Goal: Information Seeking & Learning: Learn about a topic

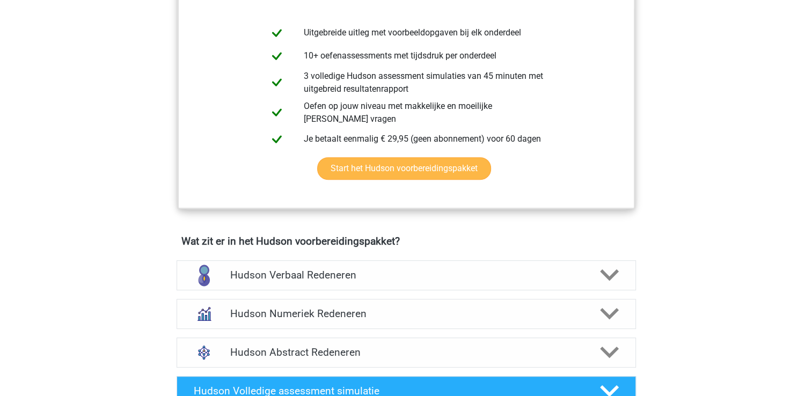
scroll to position [483, 0]
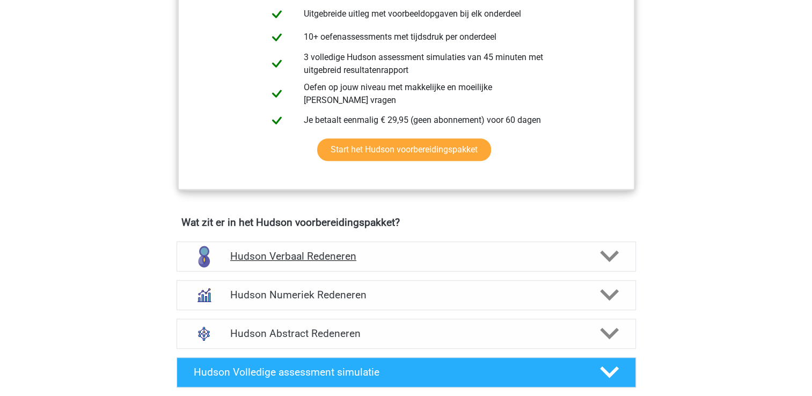
click at [309, 256] on h4 "Hudson Verbaal Redeneren" at bounding box center [405, 256] width 351 height 12
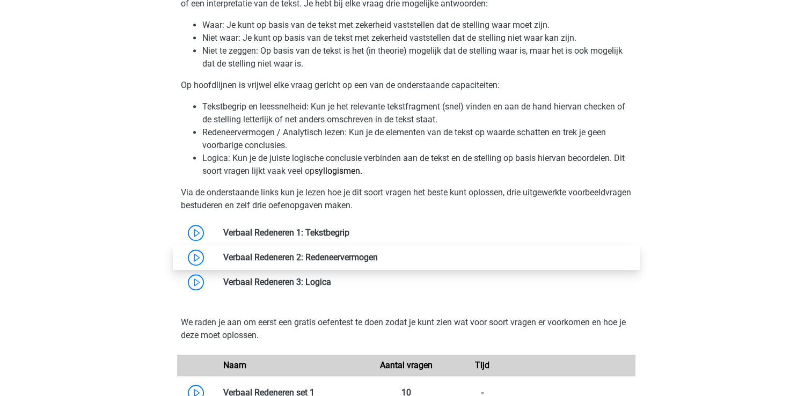
scroll to position [805, 0]
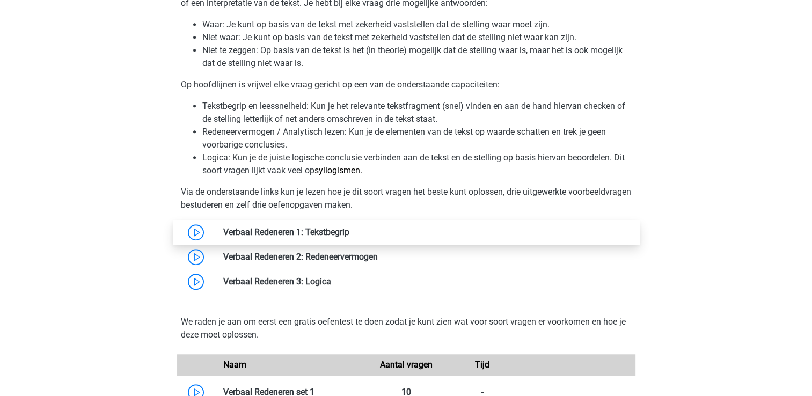
click at [349, 232] on link at bounding box center [349, 232] width 0 height 10
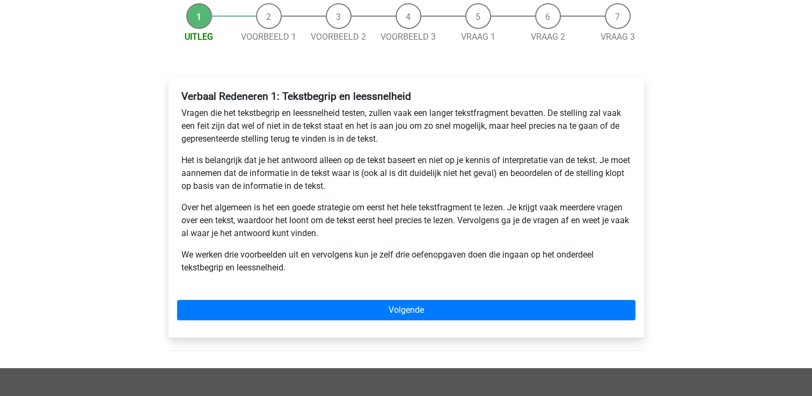
scroll to position [161, 0]
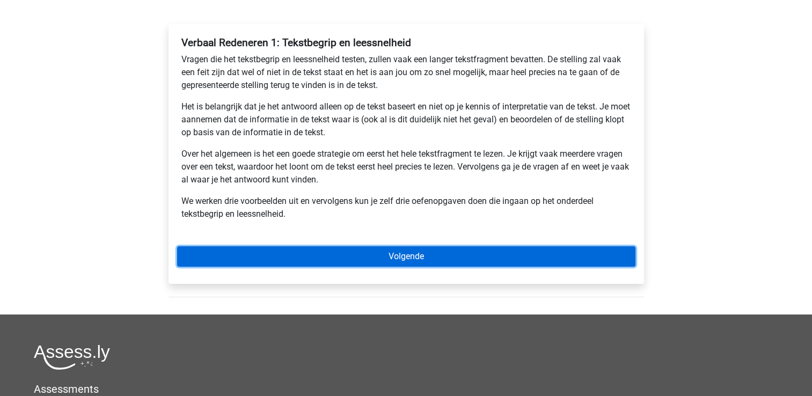
click at [401, 256] on link "Volgende" at bounding box center [406, 256] width 458 height 20
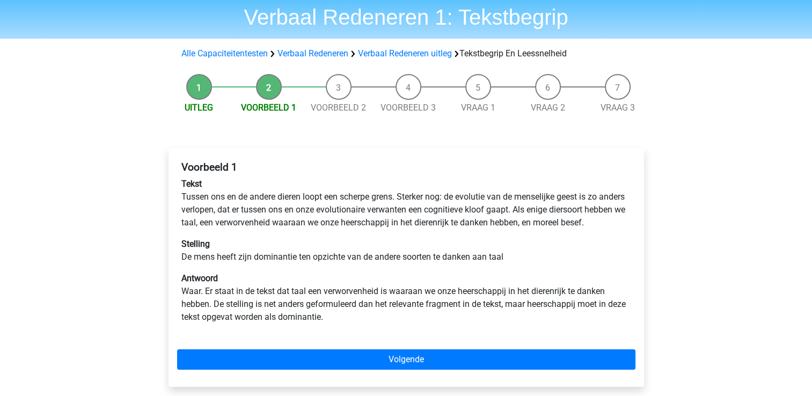
scroll to position [54, 0]
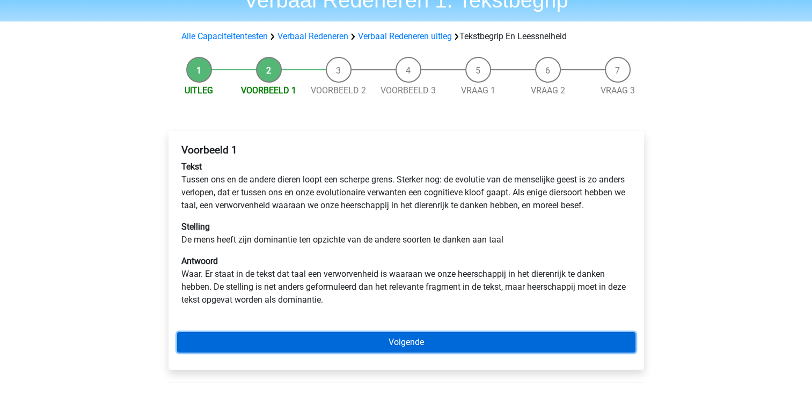
click at [393, 352] on link "Volgende" at bounding box center [406, 342] width 458 height 20
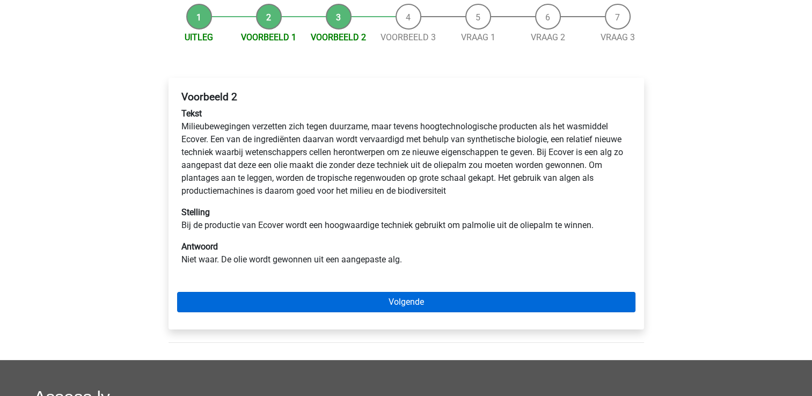
scroll to position [107, 0]
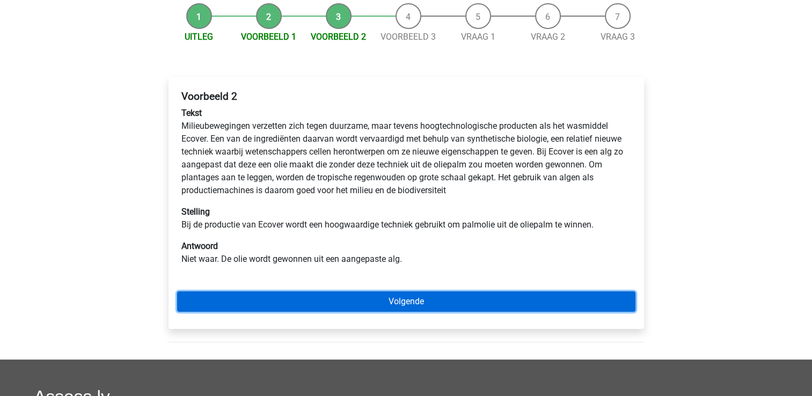
click at [401, 304] on link "Volgende" at bounding box center [406, 301] width 458 height 20
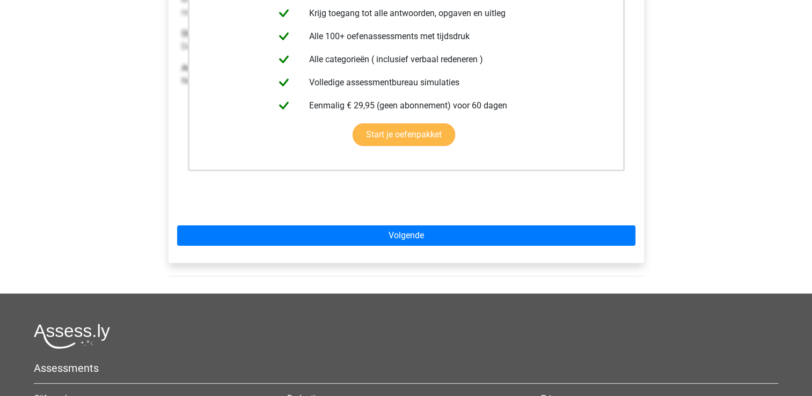
scroll to position [268, 0]
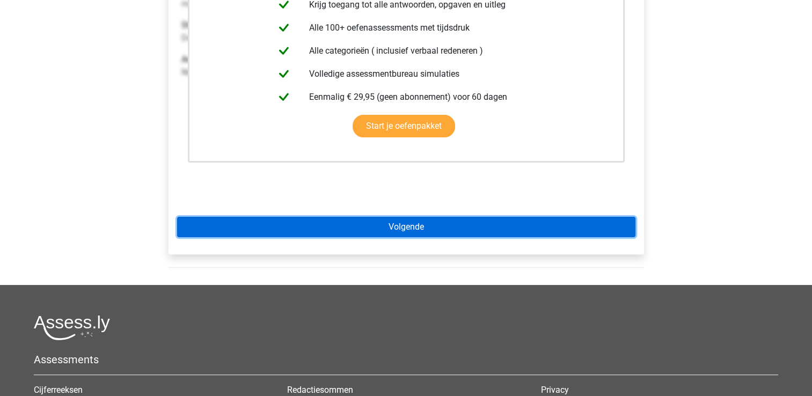
click at [403, 222] on link "Volgende" at bounding box center [406, 227] width 458 height 20
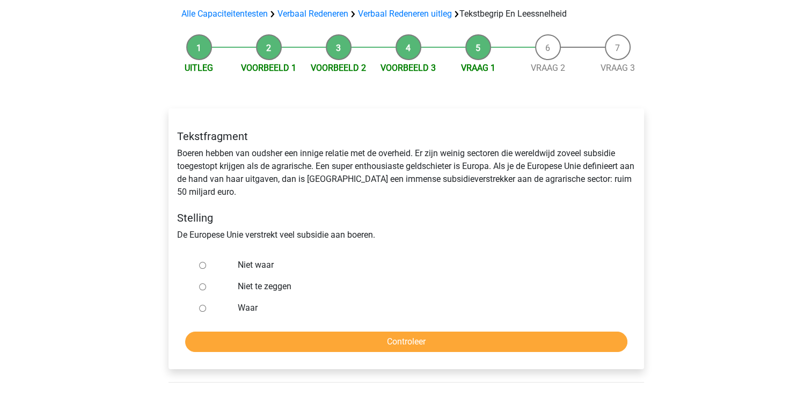
scroll to position [107, 0]
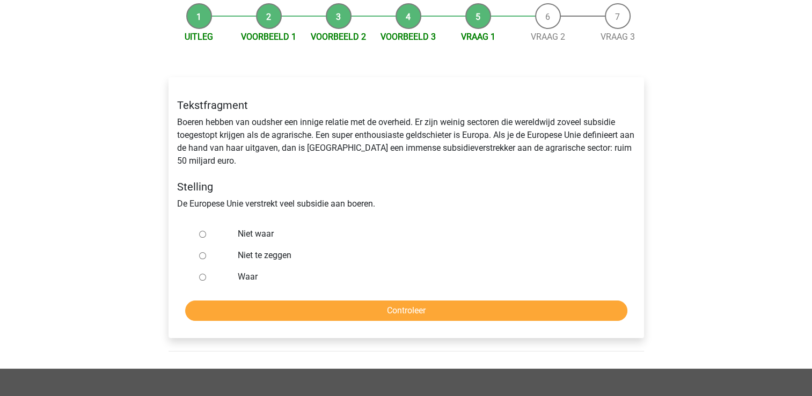
click at [202, 277] on input "Waar" at bounding box center [202, 277] width 7 height 7
radio input "true"
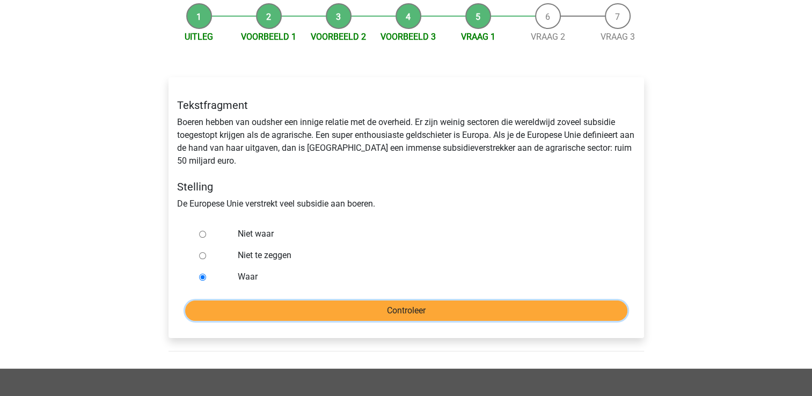
click at [424, 312] on input "Controleer" at bounding box center [406, 310] width 442 height 20
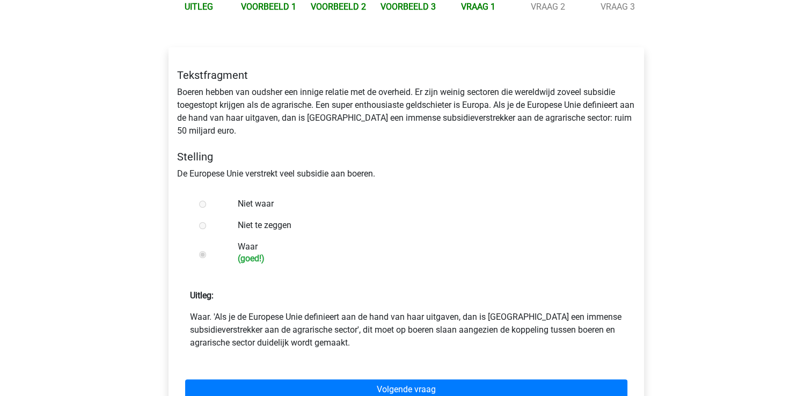
scroll to position [161, 0]
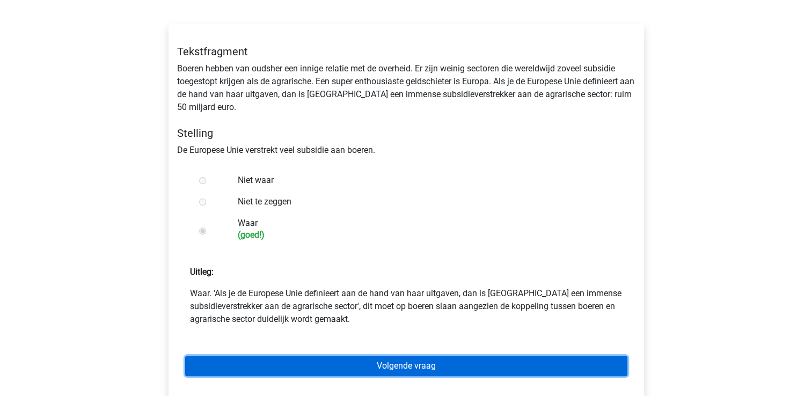
click at [413, 369] on link "Volgende vraag" at bounding box center [406, 366] width 442 height 20
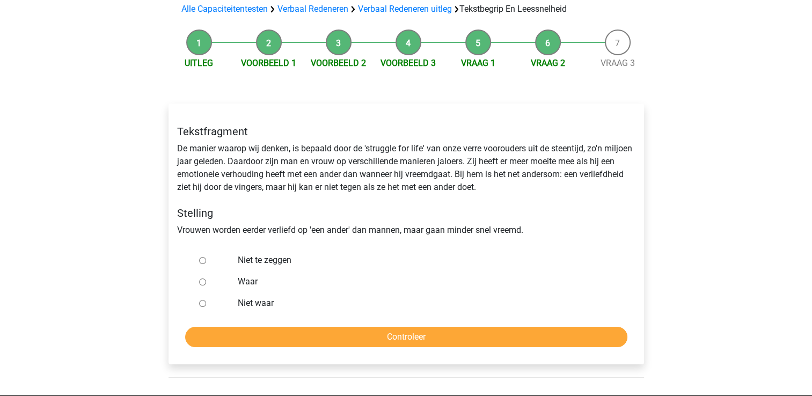
scroll to position [107, 0]
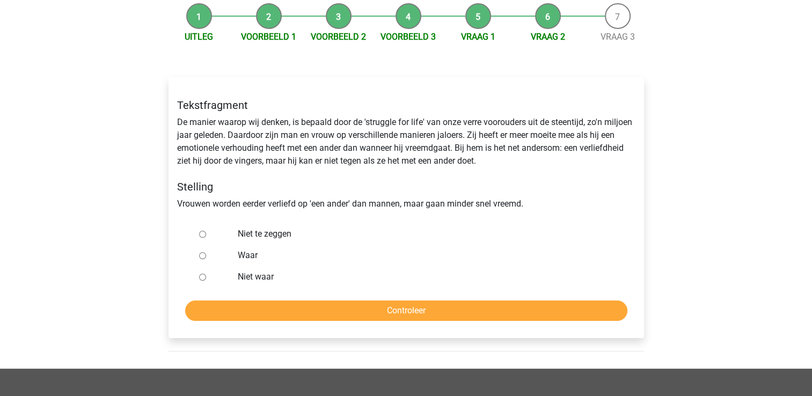
click at [204, 233] on input "Niet te zeggen" at bounding box center [202, 234] width 7 height 7
radio input "true"
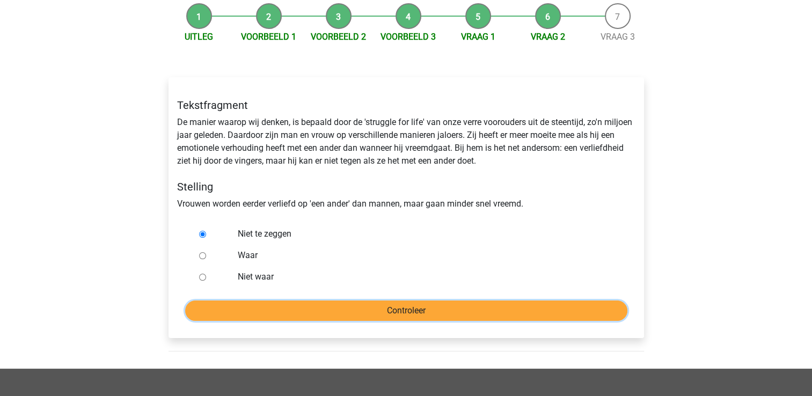
click at [414, 310] on input "Controleer" at bounding box center [406, 310] width 442 height 20
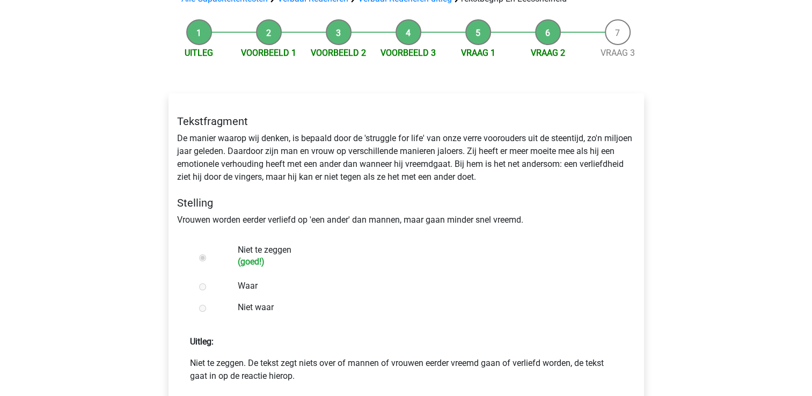
scroll to position [161, 0]
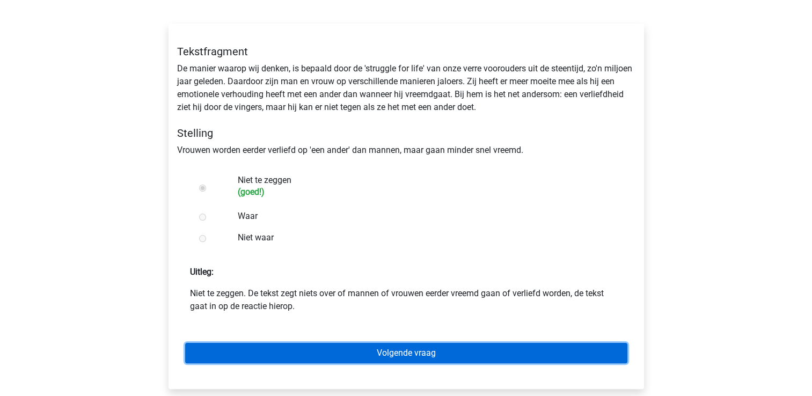
click at [407, 350] on link "Volgende vraag" at bounding box center [406, 353] width 442 height 20
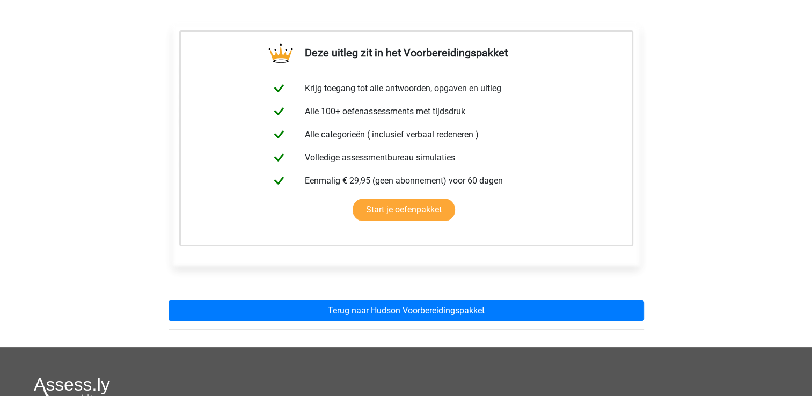
scroll to position [215, 0]
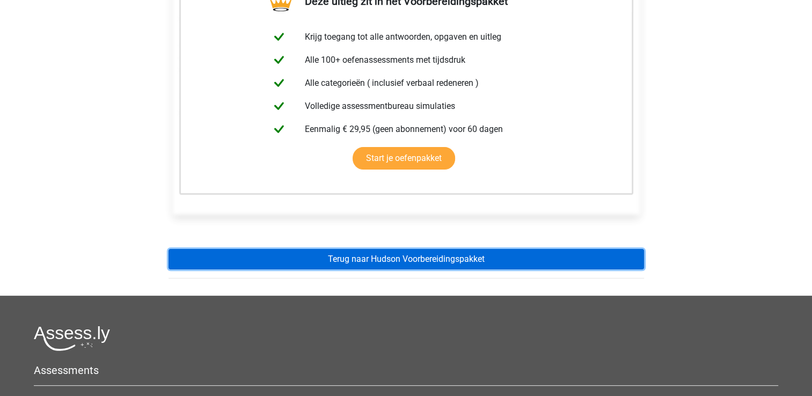
click at [392, 257] on link "Terug naar Hudson Voorbereidingspakket" at bounding box center [405, 259] width 475 height 20
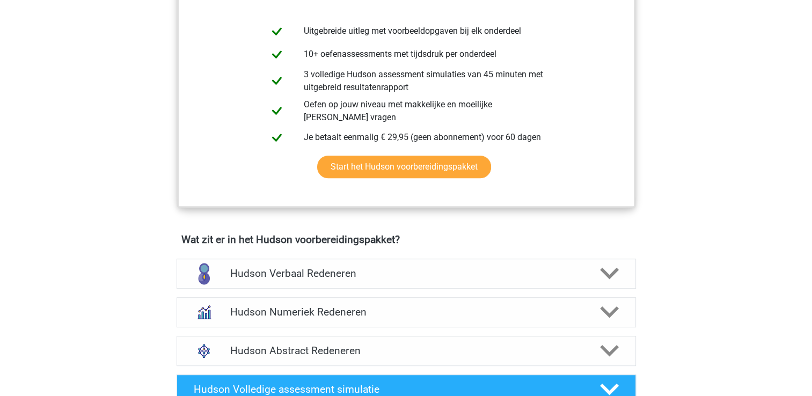
scroll to position [536, 0]
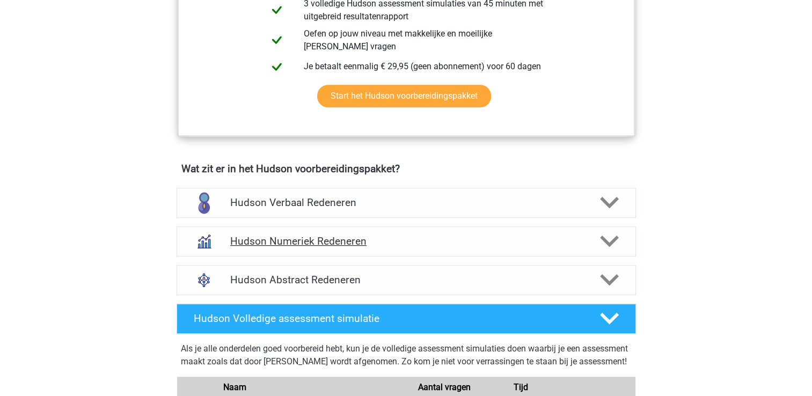
click at [333, 238] on h4 "Hudson Numeriek Redeneren" at bounding box center [405, 241] width 351 height 12
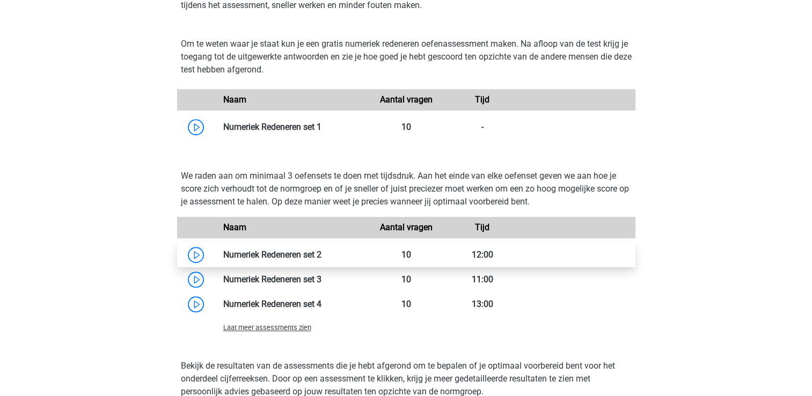
scroll to position [805, 0]
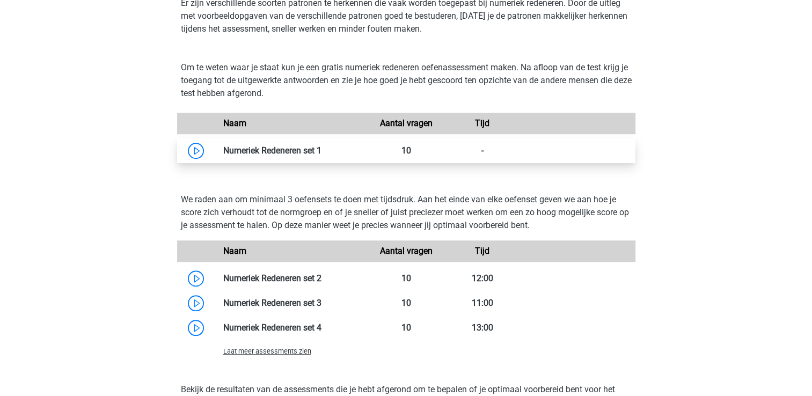
click at [321, 152] on link at bounding box center [321, 150] width 0 height 10
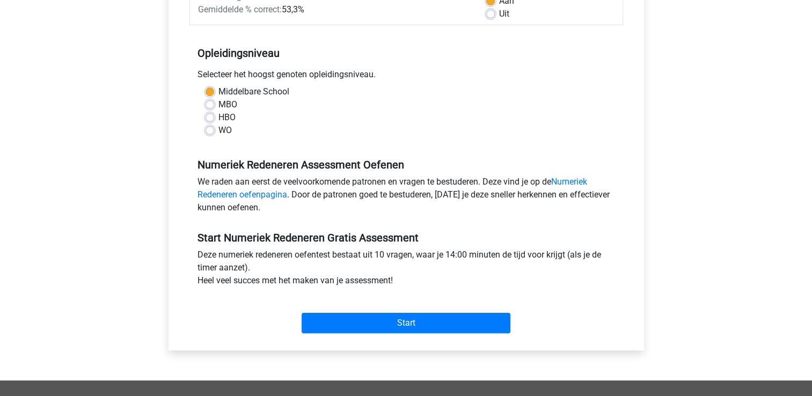
scroll to position [215, 0]
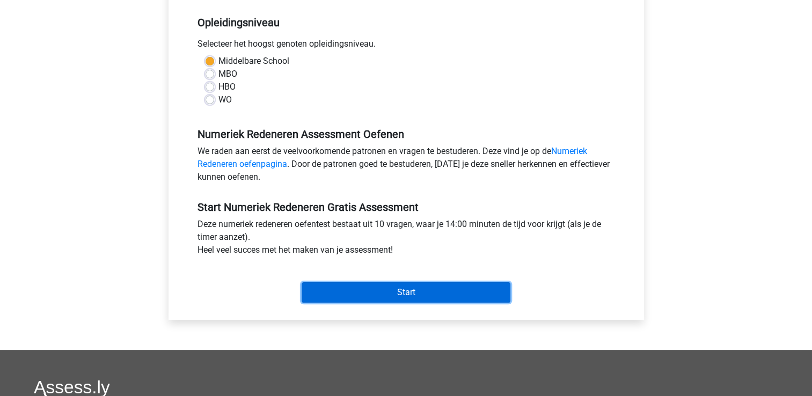
click at [384, 291] on input "Start" at bounding box center [405, 292] width 209 height 20
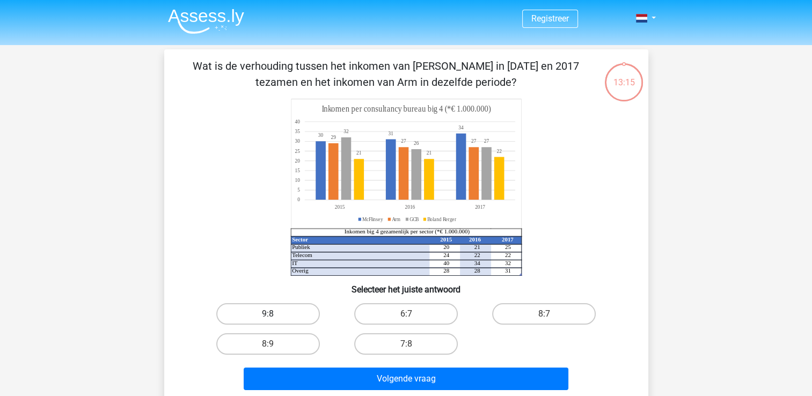
click at [288, 318] on label "9:8" at bounding box center [268, 313] width 104 height 21
click at [275, 318] on input "9:8" at bounding box center [271, 317] width 7 height 7
radio input "true"
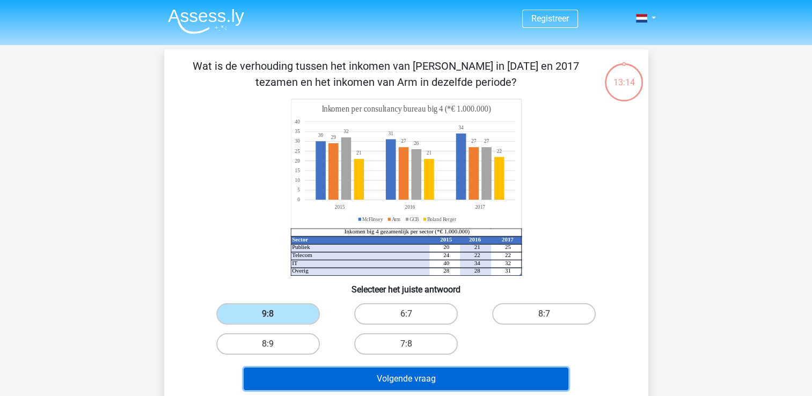
click at [373, 377] on button "Volgende vraag" at bounding box center [406, 378] width 325 height 23
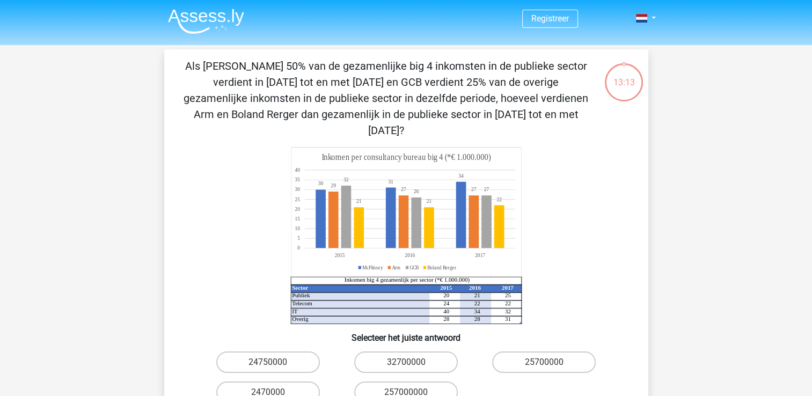
scroll to position [49, 0]
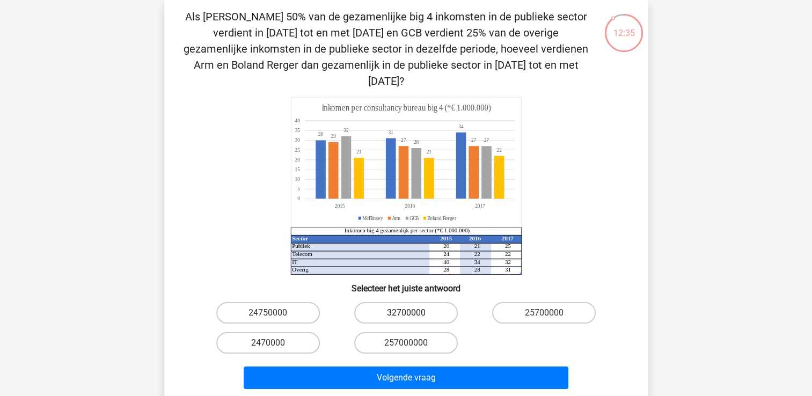
click at [439, 302] on label "32700000" at bounding box center [406, 312] width 104 height 21
click at [413, 313] on input "32700000" at bounding box center [409, 316] width 7 height 7
radio input "true"
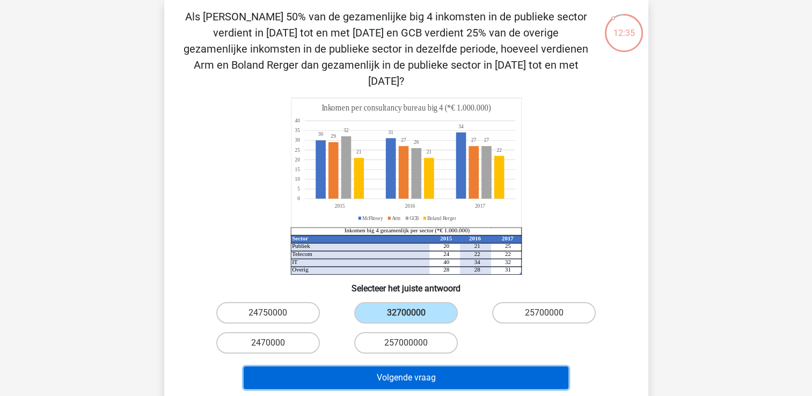
click at [407, 366] on button "Volgende vraag" at bounding box center [406, 377] width 325 height 23
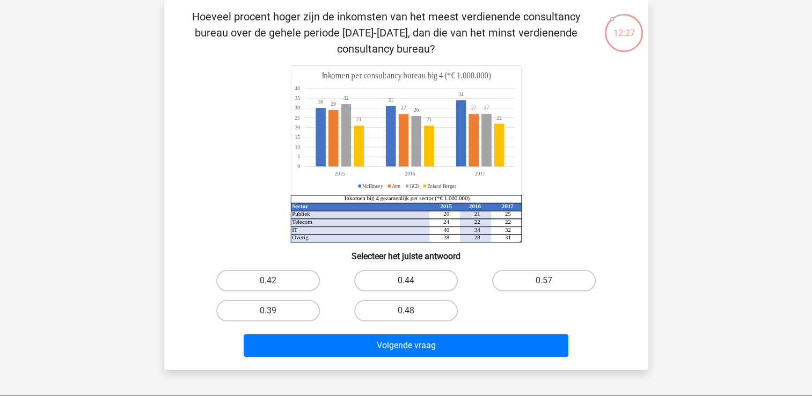
click at [405, 284] on label "0.44" at bounding box center [406, 280] width 104 height 21
click at [406, 284] on input "0.44" at bounding box center [409, 284] width 7 height 7
radio input "true"
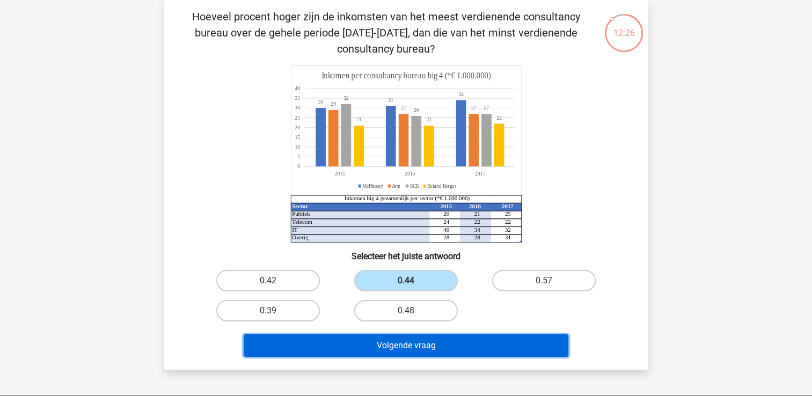
click at [418, 349] on button "Volgende vraag" at bounding box center [406, 345] width 325 height 23
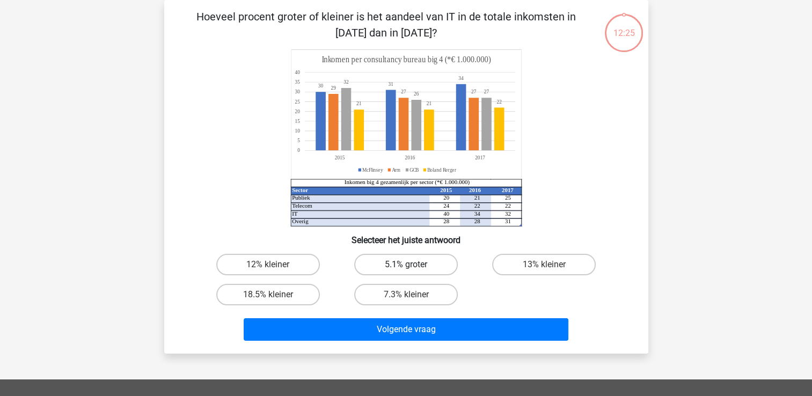
click at [402, 266] on label "5.1% groter" at bounding box center [406, 264] width 104 height 21
click at [406, 266] on input "5.1% groter" at bounding box center [409, 267] width 7 height 7
radio input "true"
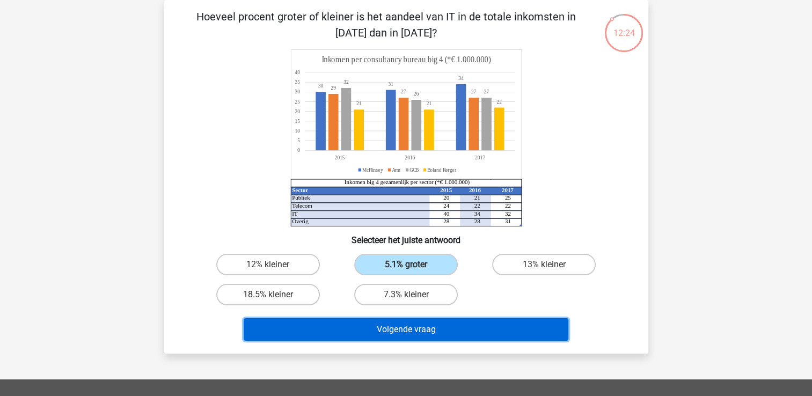
click at [410, 331] on button "Volgende vraag" at bounding box center [406, 329] width 325 height 23
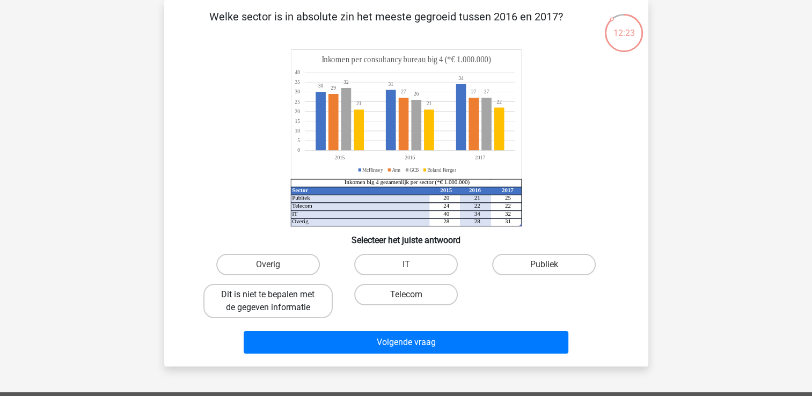
click at [262, 306] on label "Dit is niet te bepalen met de gegeven informatie" at bounding box center [267, 301] width 129 height 34
click at [268, 301] on input "Dit is niet te bepalen met de gegeven informatie" at bounding box center [271, 298] width 7 height 7
radio input "true"
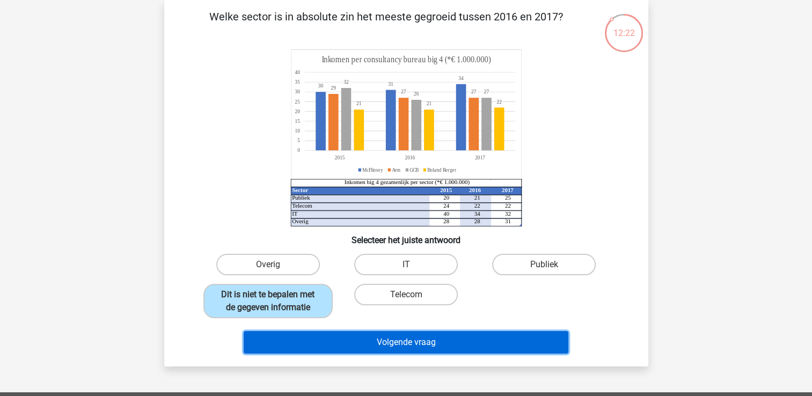
click at [374, 343] on button "Volgende vraag" at bounding box center [406, 342] width 325 height 23
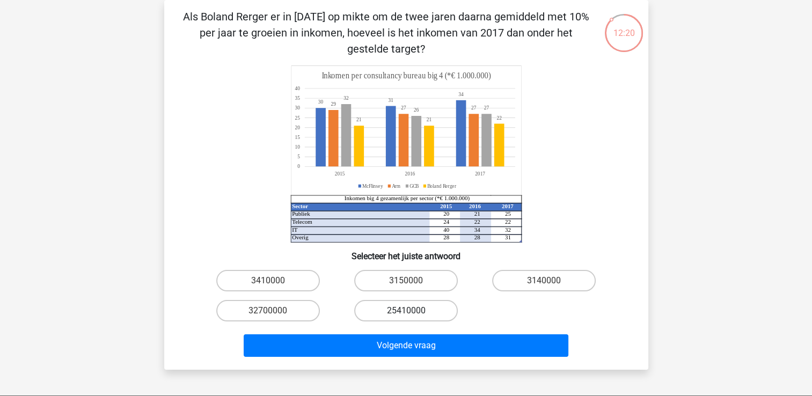
click at [433, 312] on label "25410000" at bounding box center [406, 310] width 104 height 21
click at [413, 312] on input "25410000" at bounding box center [409, 314] width 7 height 7
radio input "true"
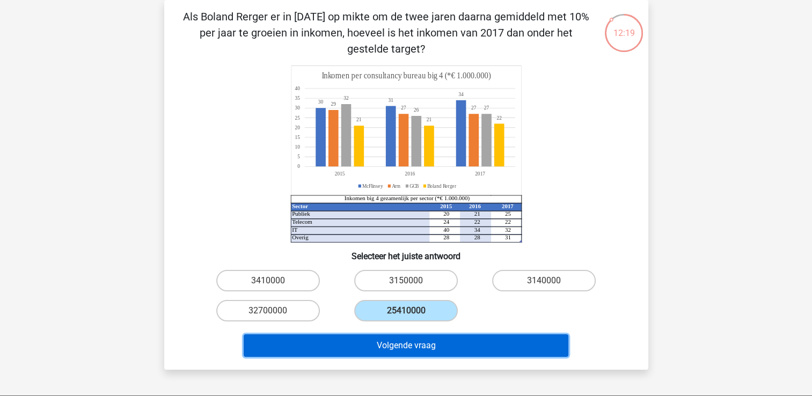
click at [433, 351] on button "Volgende vraag" at bounding box center [406, 345] width 325 height 23
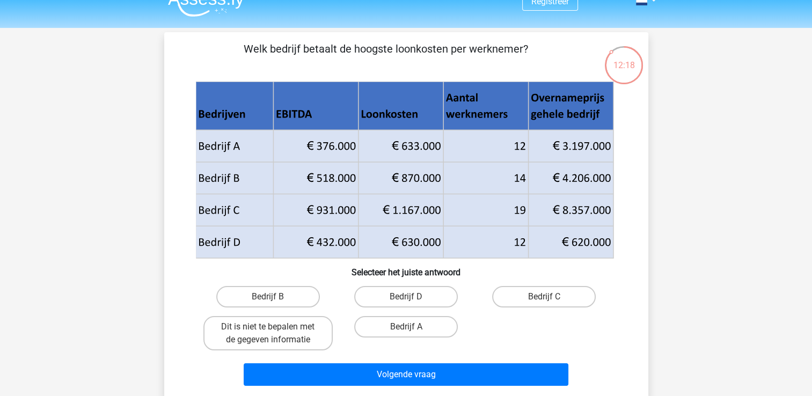
scroll to position [0, 0]
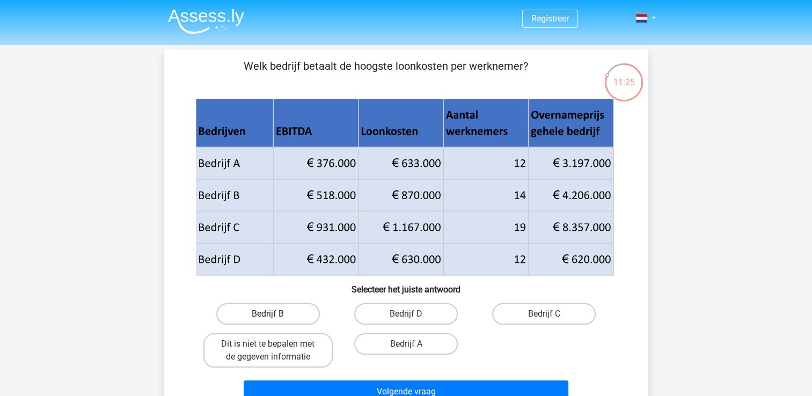
click at [290, 309] on label "Bedrijf B" at bounding box center [268, 313] width 104 height 21
click at [275, 314] on input "Bedrijf B" at bounding box center [271, 317] width 7 height 7
radio input "true"
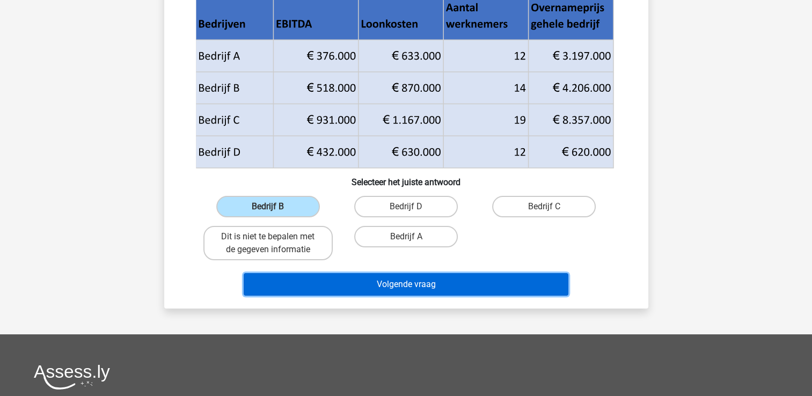
click at [364, 286] on button "Volgende vraag" at bounding box center [406, 284] width 325 height 23
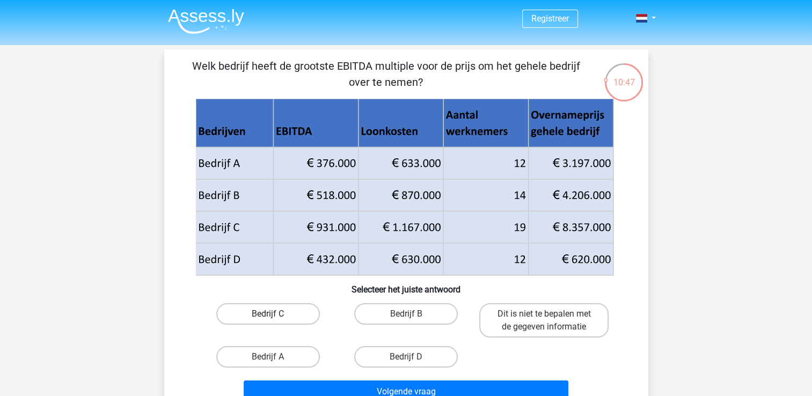
click at [278, 318] on label "Bedrijf C" at bounding box center [268, 313] width 104 height 21
click at [275, 318] on input "Bedrijf C" at bounding box center [271, 317] width 7 height 7
radio input "true"
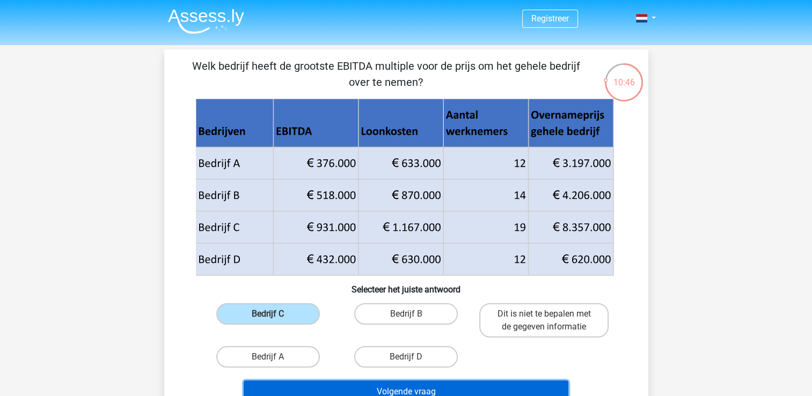
click at [328, 388] on button "Volgende vraag" at bounding box center [406, 391] width 325 height 23
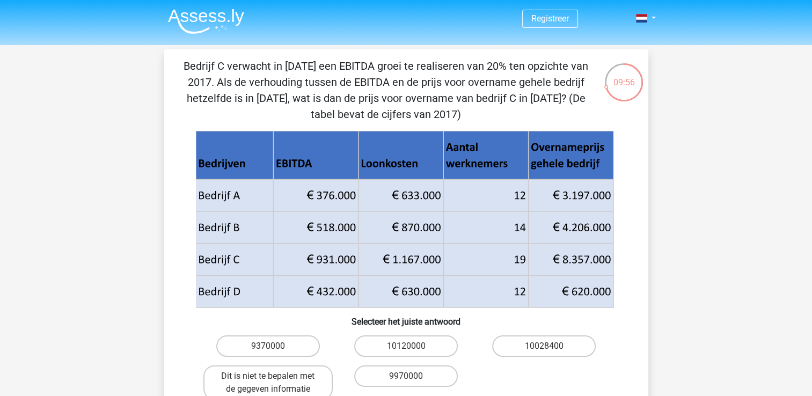
scroll to position [54, 0]
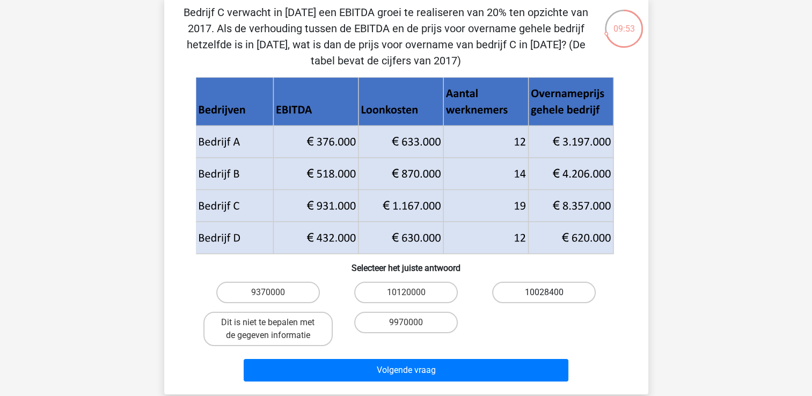
click at [513, 293] on label "10028400" at bounding box center [544, 292] width 104 height 21
click at [544, 293] on input "10028400" at bounding box center [547, 295] width 7 height 7
radio input "true"
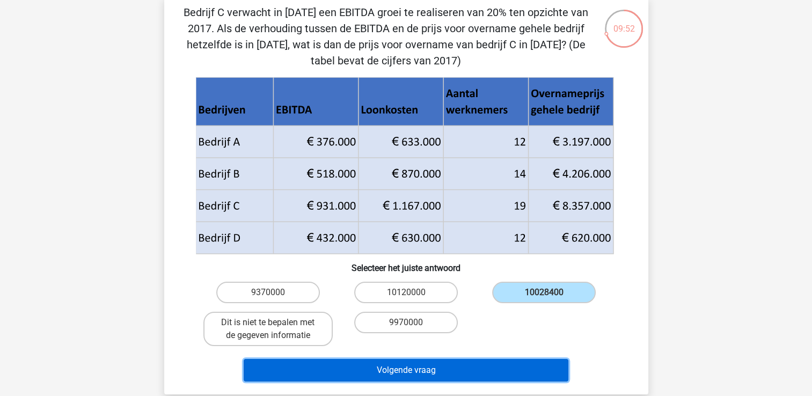
click at [407, 371] on button "Volgende vraag" at bounding box center [406, 370] width 325 height 23
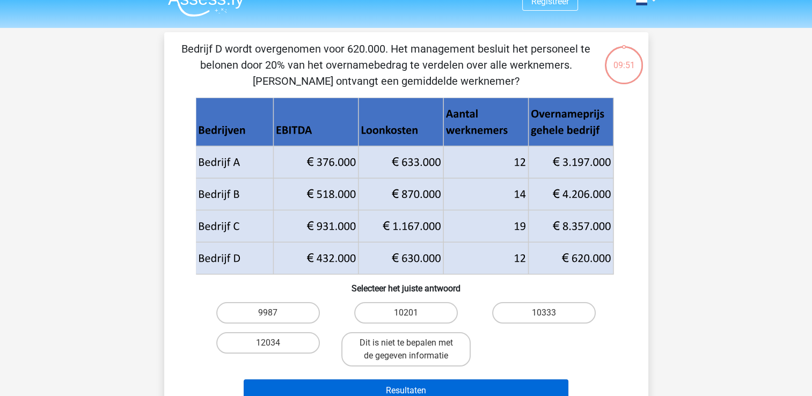
scroll to position [0, 0]
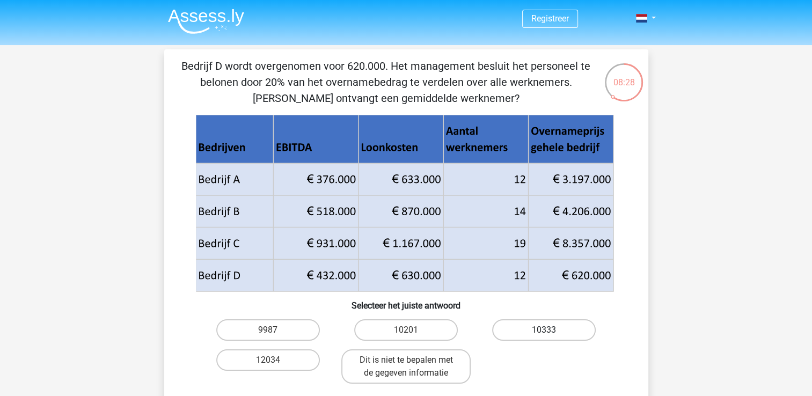
click at [532, 327] on label "10333" at bounding box center [544, 329] width 104 height 21
click at [544, 330] on input "10333" at bounding box center [547, 333] width 7 height 7
radio input "true"
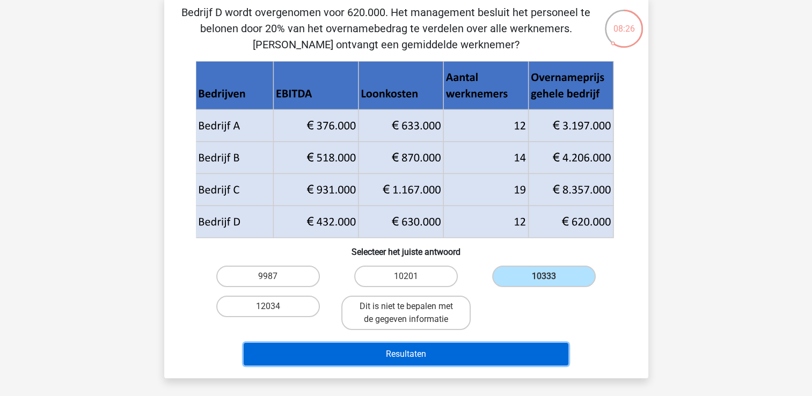
click at [484, 353] on button "Resultaten" at bounding box center [406, 354] width 325 height 23
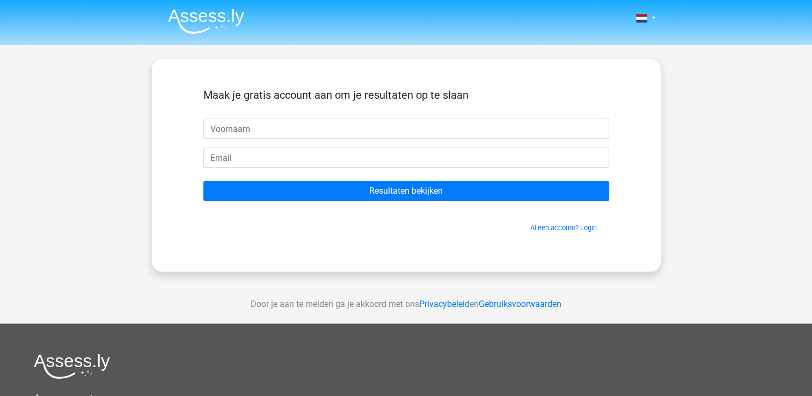
click at [276, 134] on input "text" at bounding box center [406, 129] width 406 height 20
type input "[PERSON_NAME]"
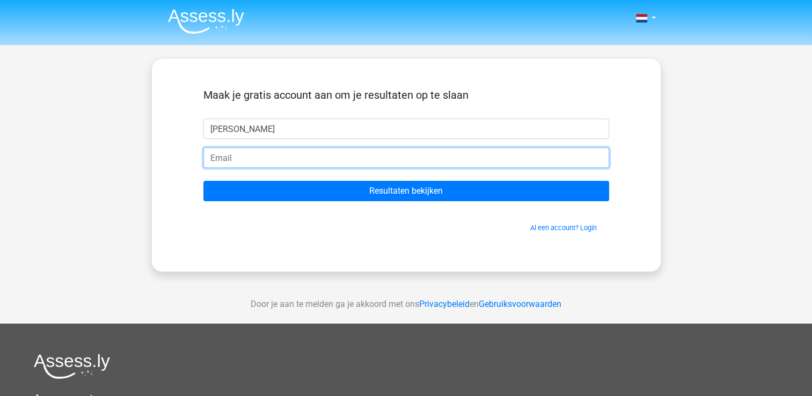
click at [262, 161] on input "email" at bounding box center [406, 158] width 406 height 20
type input "[EMAIL_ADDRESS][DOMAIN_NAME]"
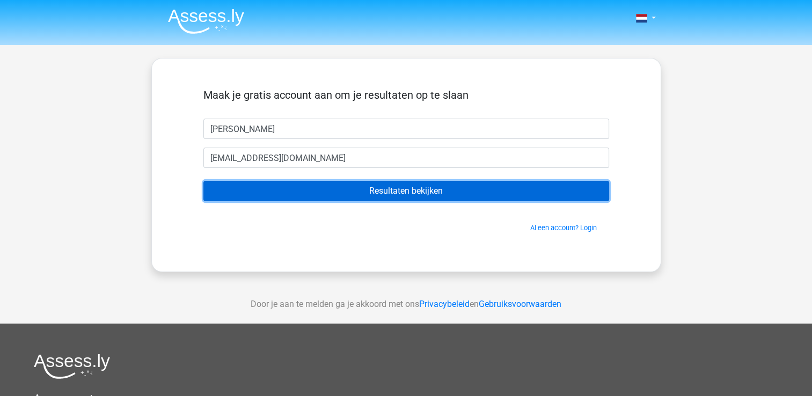
click at [284, 192] on input "Resultaten bekijken" at bounding box center [406, 191] width 406 height 20
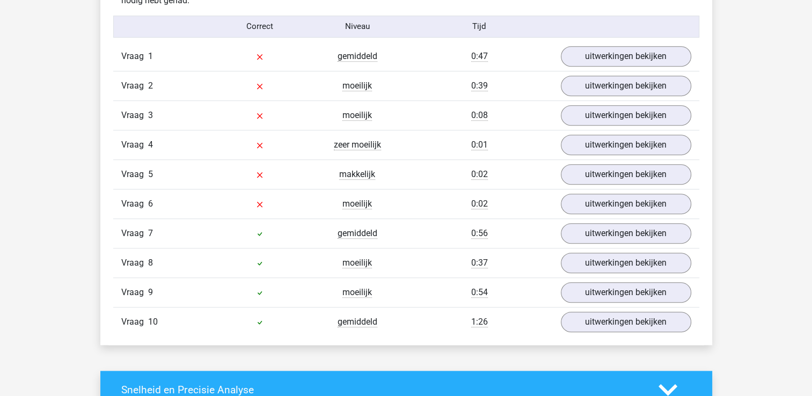
scroll to position [858, 0]
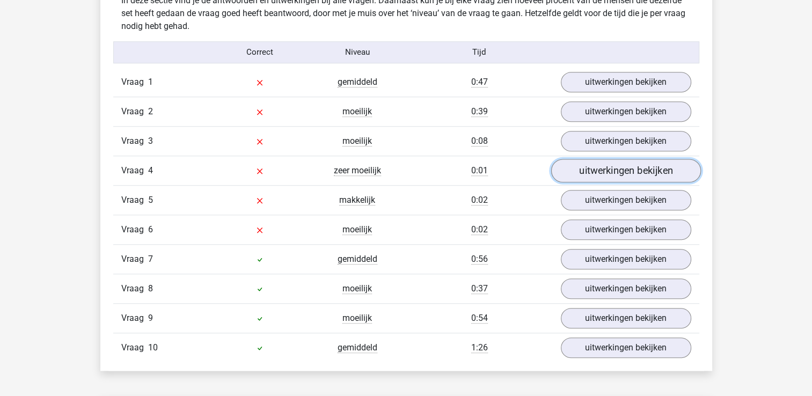
click at [652, 175] on link "uitwerkingen bekijken" at bounding box center [625, 171] width 150 height 24
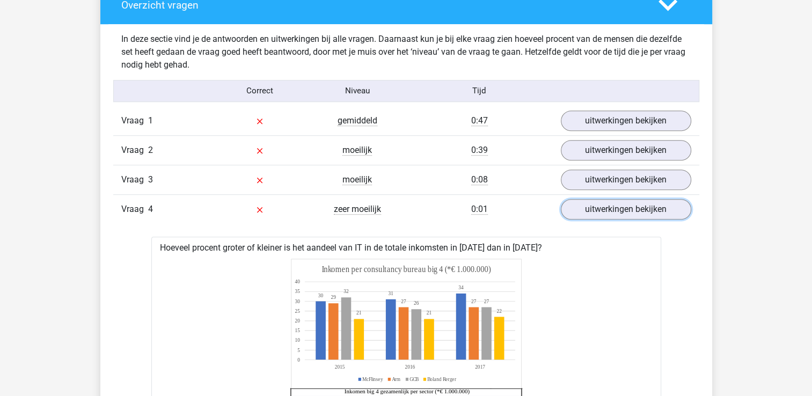
scroll to position [751, 0]
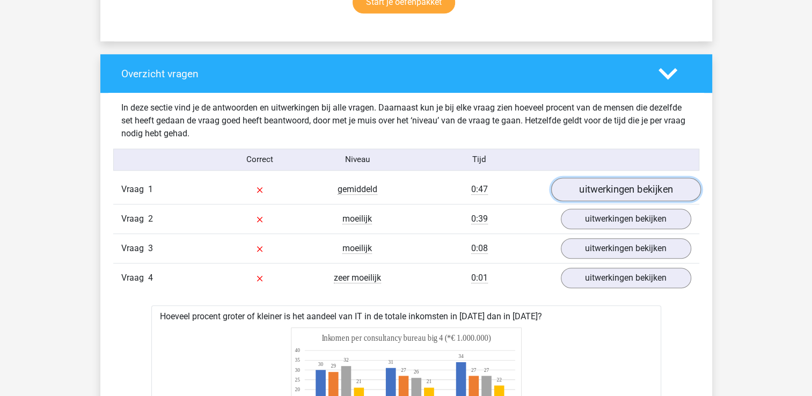
click at [637, 192] on link "uitwerkingen bekijken" at bounding box center [625, 190] width 150 height 24
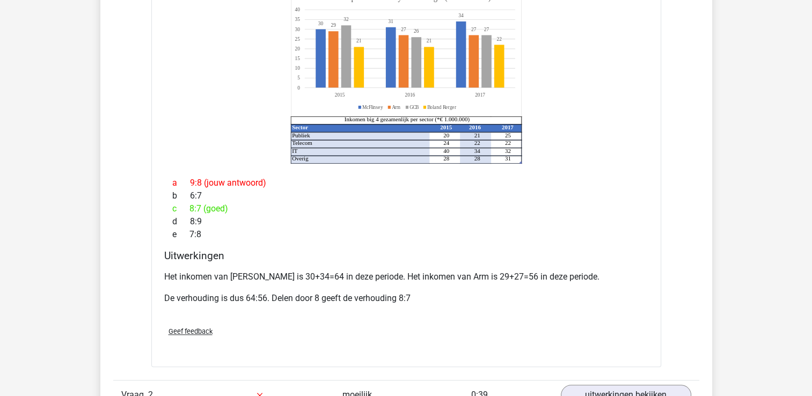
scroll to position [1073, 0]
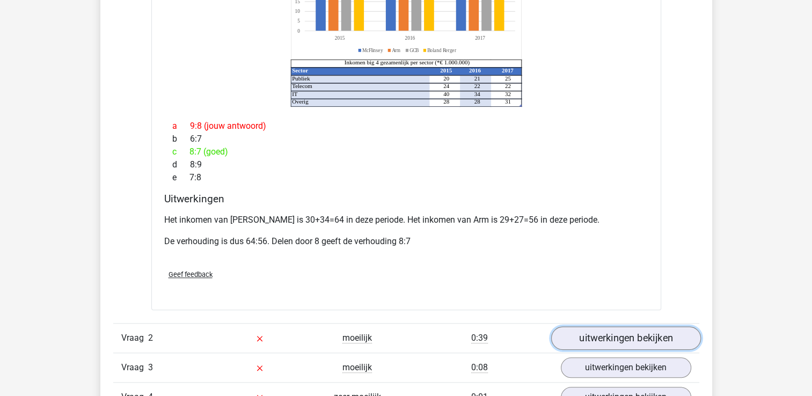
click at [599, 326] on link "uitwerkingen bekijken" at bounding box center [625, 338] width 150 height 24
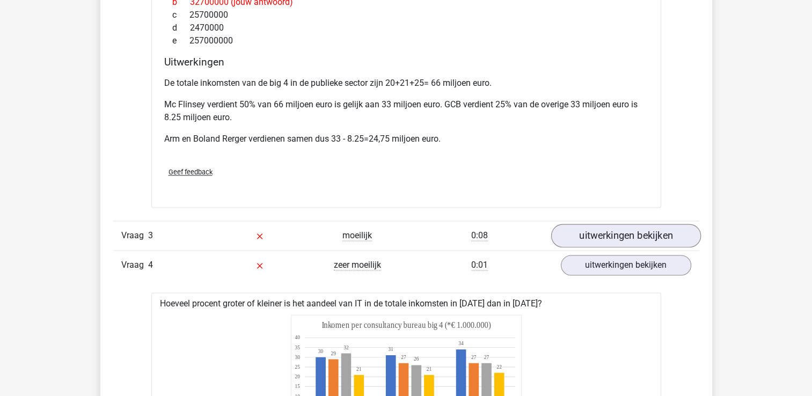
scroll to position [1717, 0]
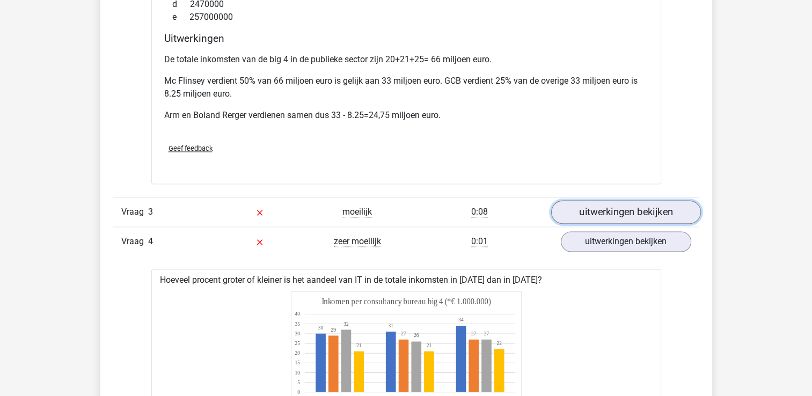
click at [611, 201] on link "uitwerkingen bekijken" at bounding box center [625, 213] width 150 height 24
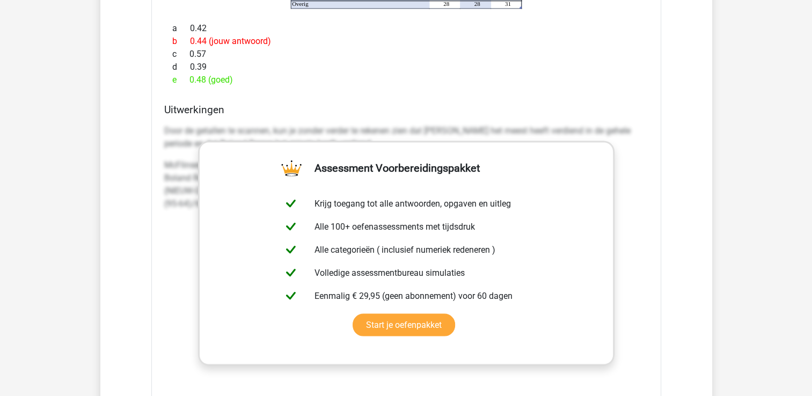
scroll to position [2146, 0]
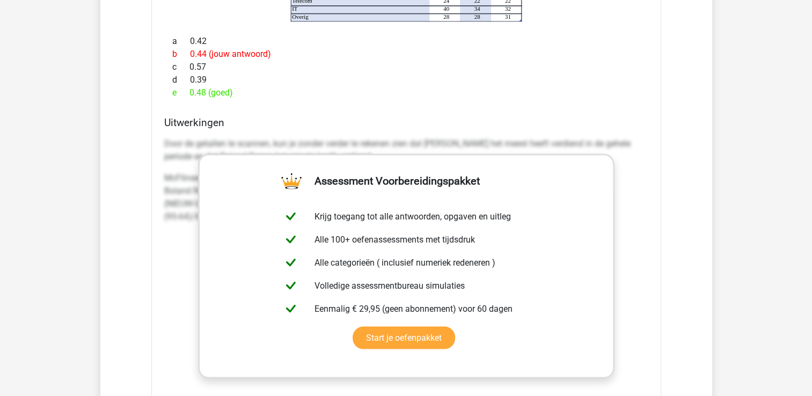
click at [425, 95] on div "Hoeveel procent hoger zijn de inkomsten van het meest verdienende consultancy b…" at bounding box center [406, 157] width 510 height 694
click at [170, 192] on p "McFlinsey: 30+31+34=95 Boland Rerger: 21+21+22 = 64 (NIEUW-OUD)/OUD geeft: (95-…" at bounding box center [406, 198] width 484 height 52
click at [176, 141] on p "Door de getallen te scannen, kun je zonder verder te rekenen zien dat McFlinsey…" at bounding box center [406, 150] width 484 height 26
click at [182, 116] on h4 "Uitwerkingen" at bounding box center [406, 122] width 484 height 12
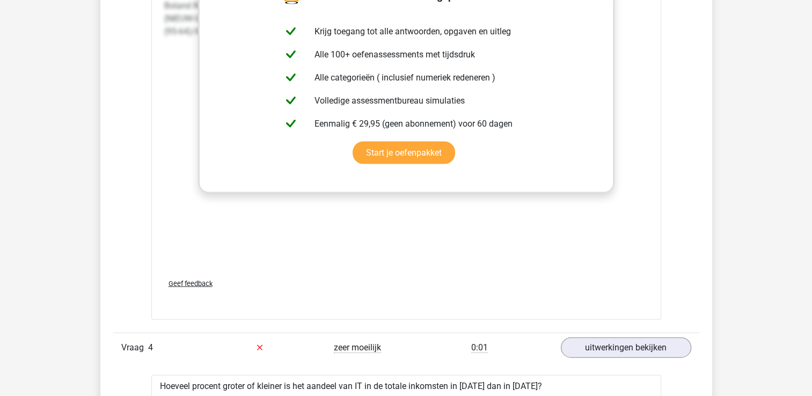
scroll to position [2360, 0]
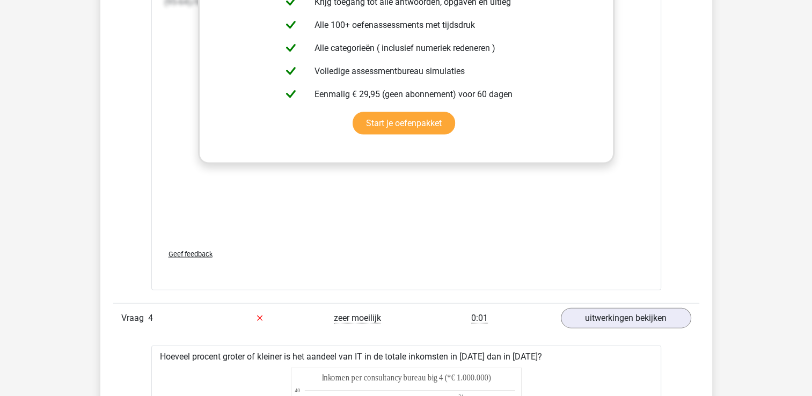
click at [202, 250] on span "Geef feedback" at bounding box center [190, 254] width 44 height 8
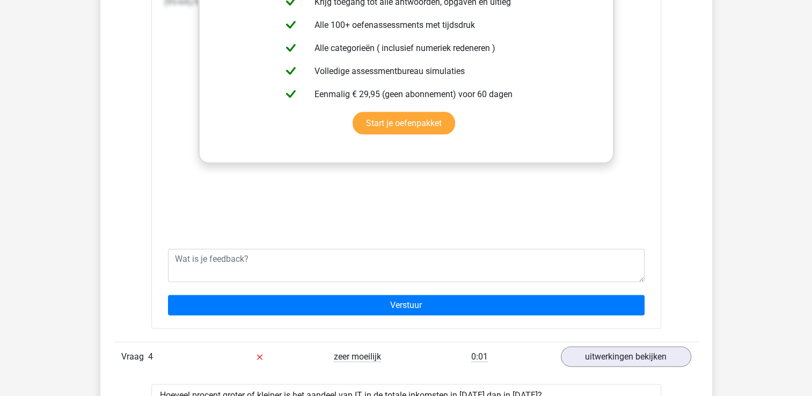
click at [370, 207] on div "Door de getallen te scannen, kun je zonder verder te rekenen zien dat McFlinsey…" at bounding box center [406, 79] width 484 height 322
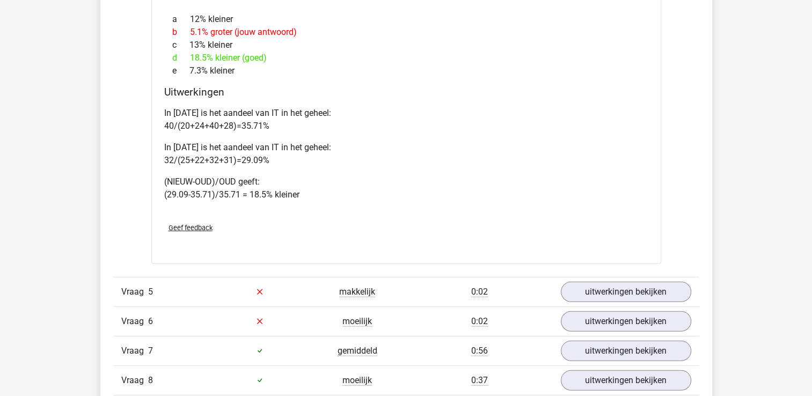
scroll to position [2951, 0]
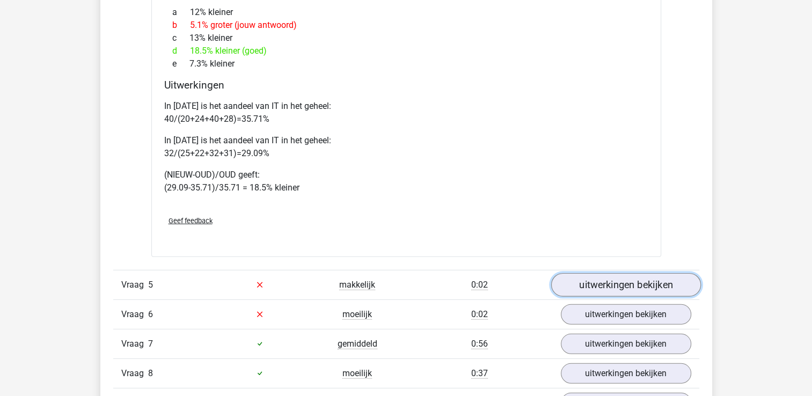
click at [582, 273] on link "uitwerkingen bekijken" at bounding box center [625, 285] width 150 height 24
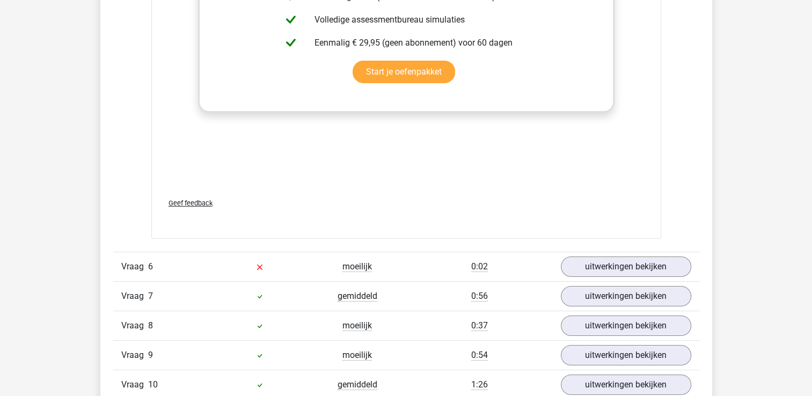
scroll to position [3755, 0]
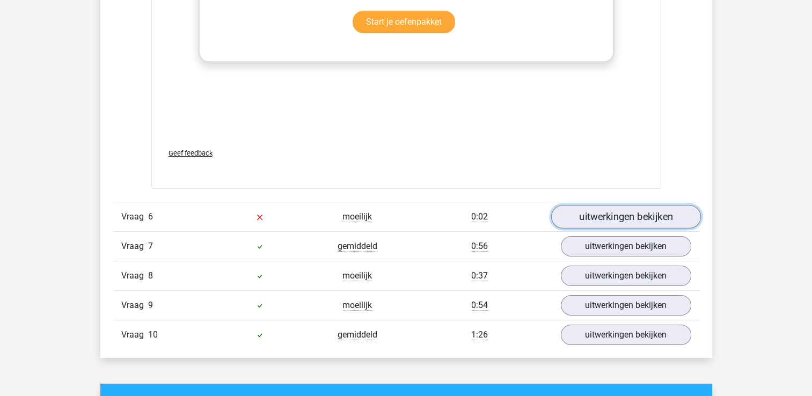
click at [579, 205] on link "uitwerkingen bekijken" at bounding box center [625, 217] width 150 height 24
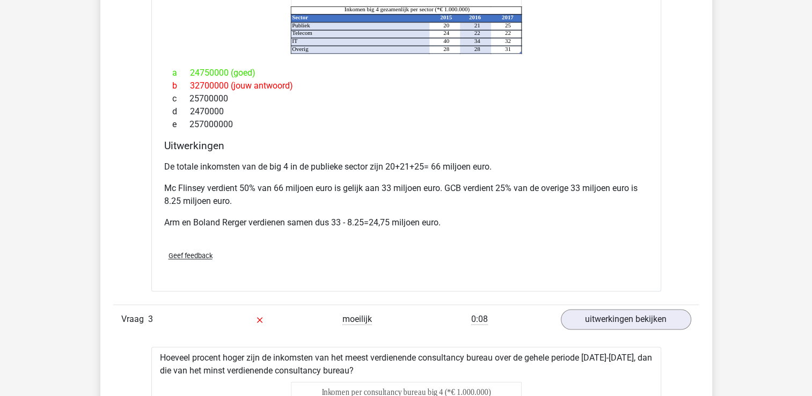
scroll to position [1234, 0]
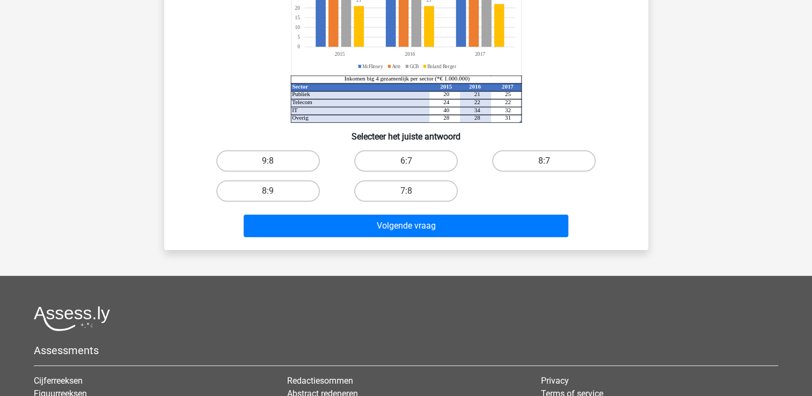
scroll to position [161, 0]
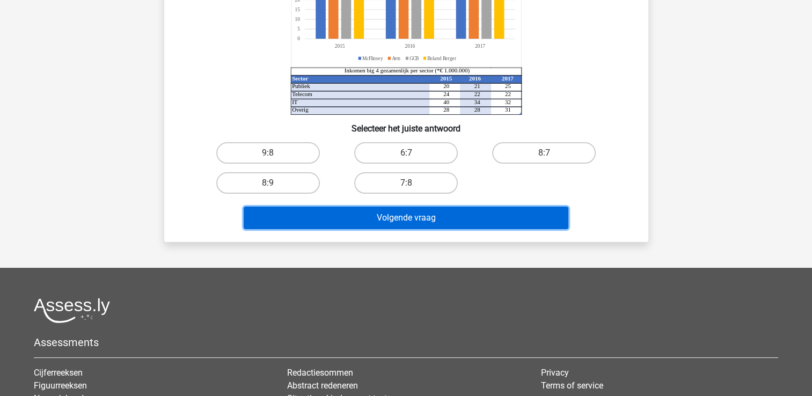
click at [402, 218] on button "Volgende vraag" at bounding box center [406, 218] width 325 height 23
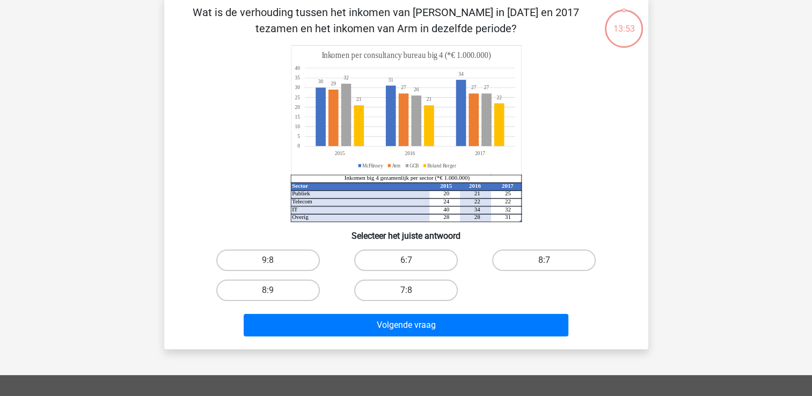
scroll to position [0, 0]
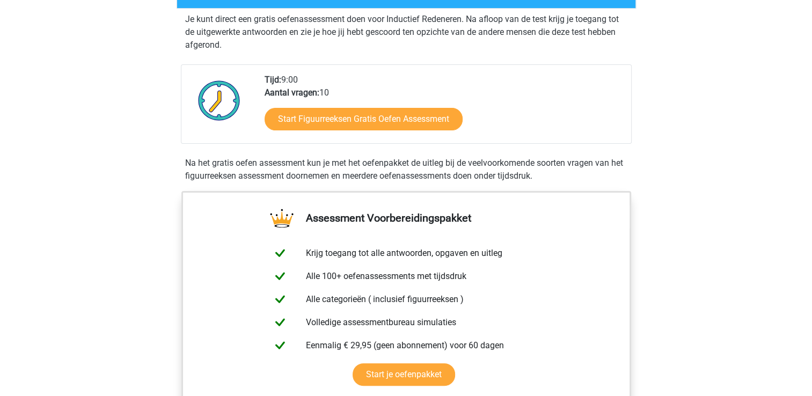
scroll to position [161, 0]
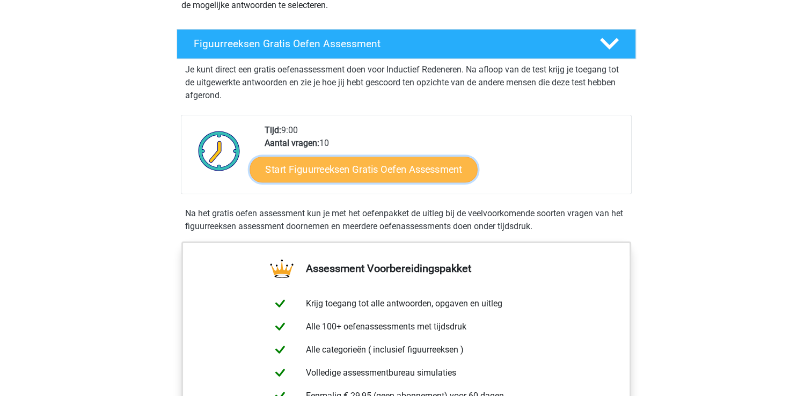
click at [324, 178] on link "Start Figuurreeksen Gratis Oefen Assessment" at bounding box center [362, 169] width 227 height 26
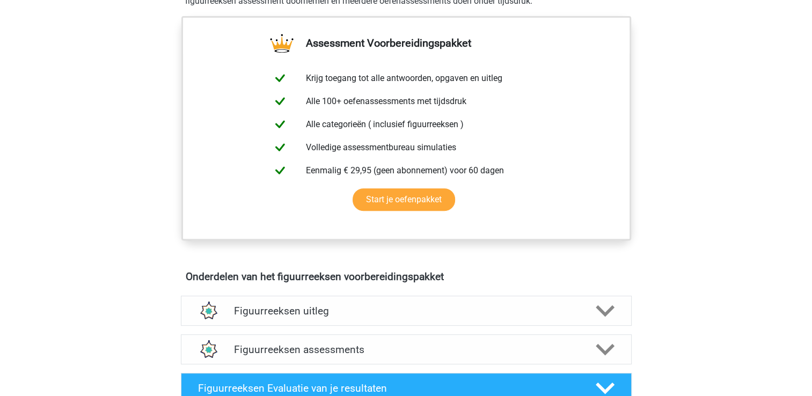
scroll to position [429, 0]
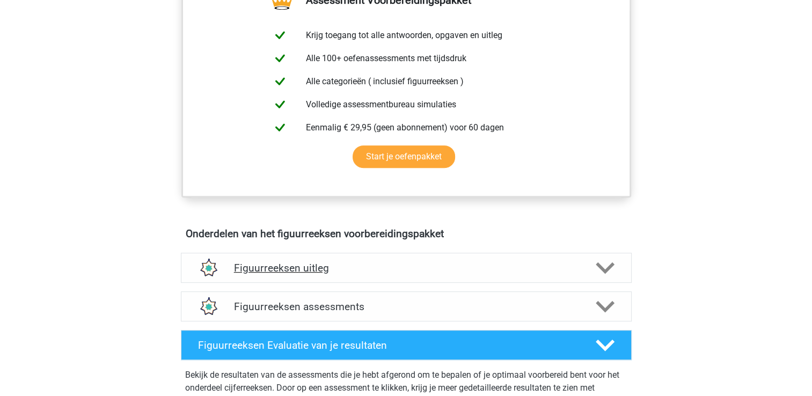
click at [291, 267] on h4 "Figuurreeksen uitleg" at bounding box center [406, 268] width 344 height 12
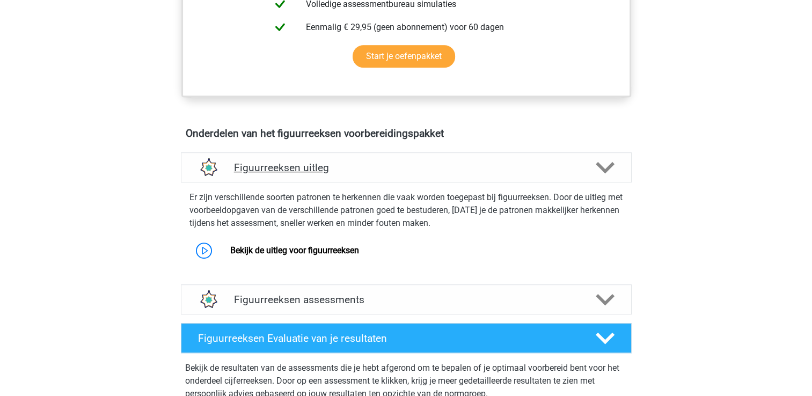
scroll to position [536, 0]
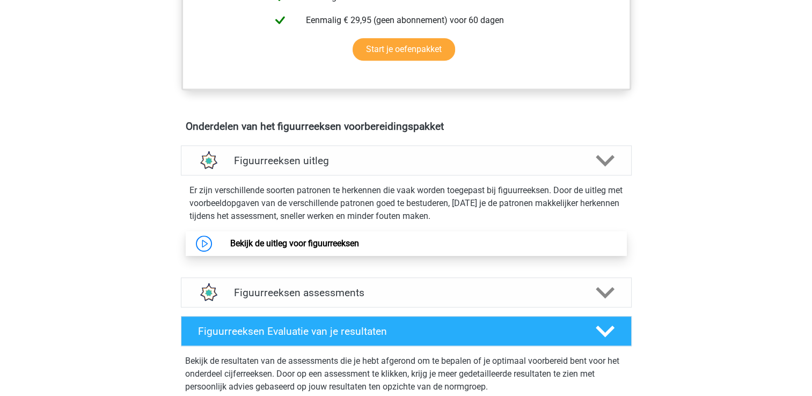
click at [286, 240] on link "Bekijk de uitleg voor figuurreeksen" at bounding box center [294, 243] width 129 height 10
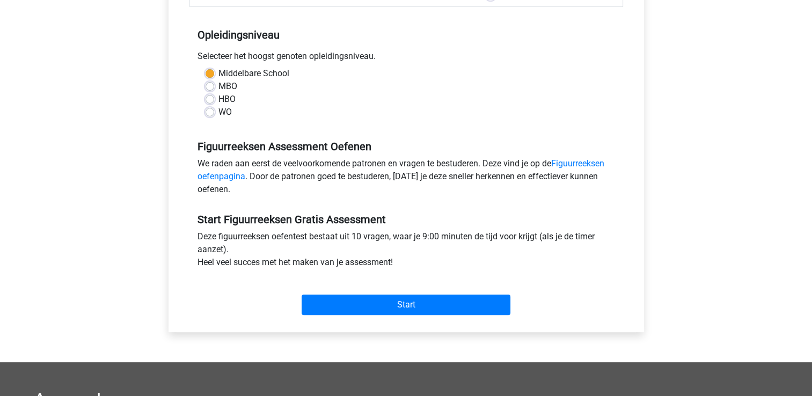
scroll to position [215, 0]
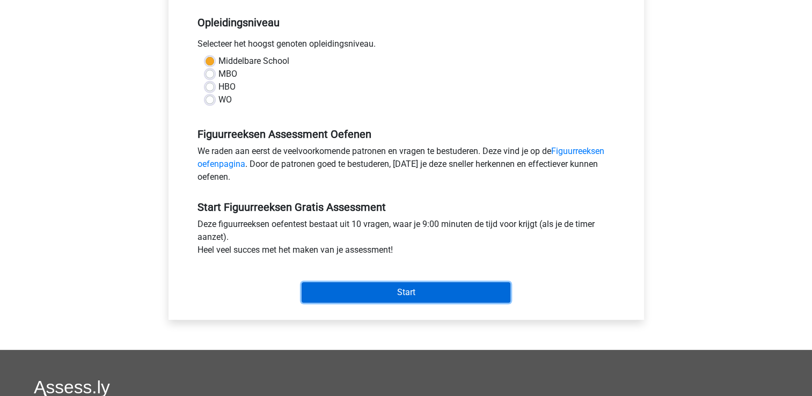
click at [409, 292] on input "Start" at bounding box center [405, 292] width 209 height 20
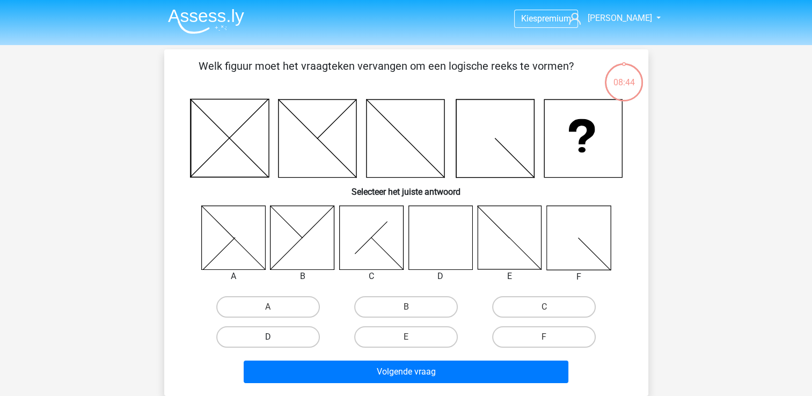
click at [266, 341] on label "D" at bounding box center [268, 336] width 104 height 21
click at [268, 341] on input "D" at bounding box center [271, 340] width 7 height 7
radio input "true"
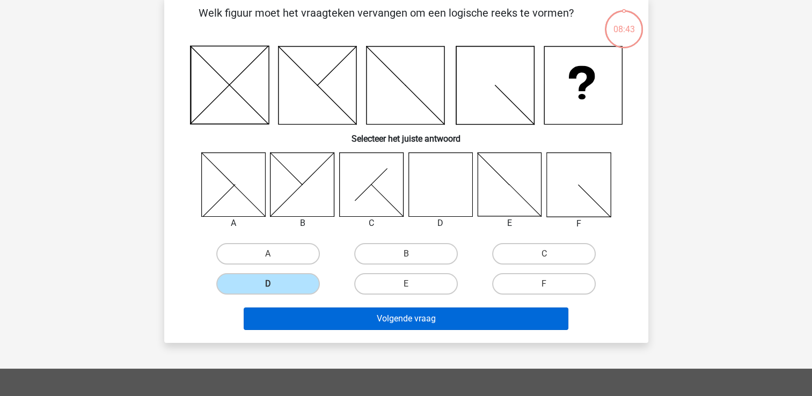
scroll to position [54, 0]
click at [395, 314] on button "Volgende vraag" at bounding box center [406, 318] width 325 height 23
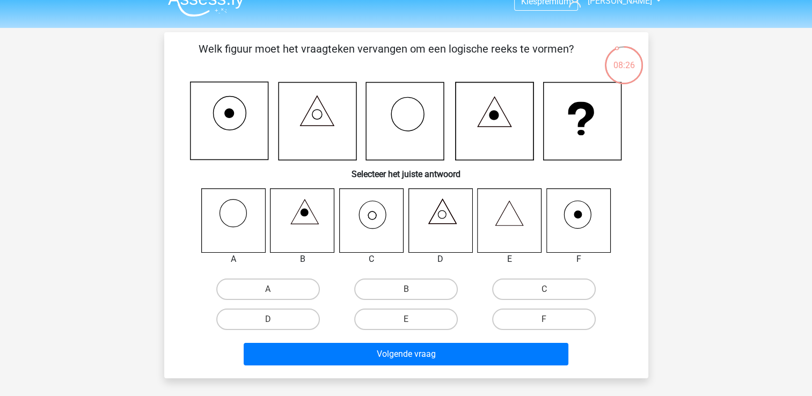
scroll to position [0, 0]
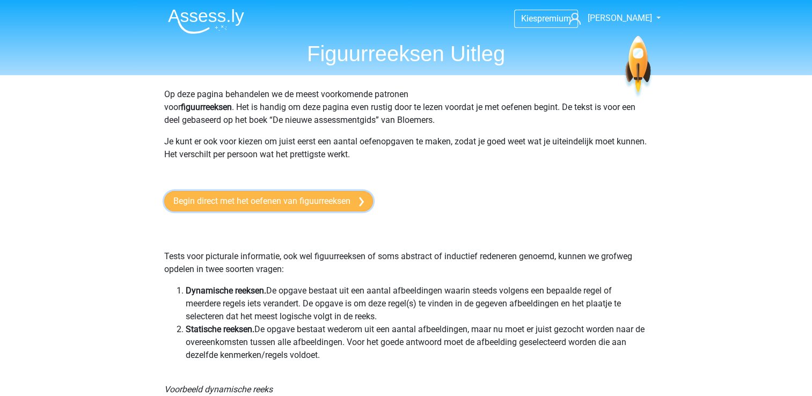
click at [262, 199] on link "Begin direct met het oefenen van figuurreeksen" at bounding box center [268, 201] width 209 height 20
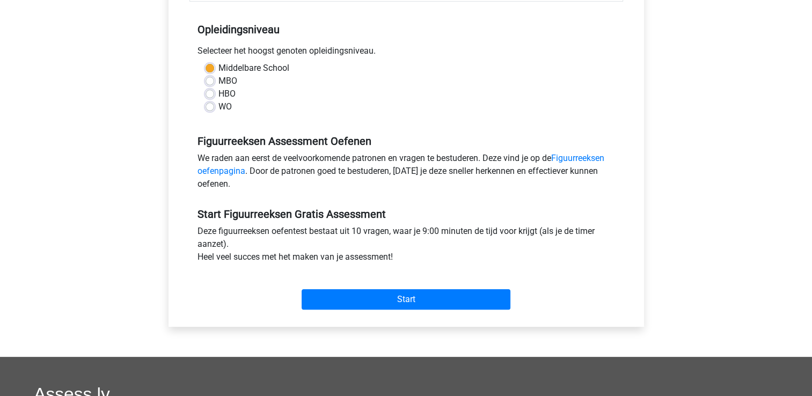
scroll to position [215, 0]
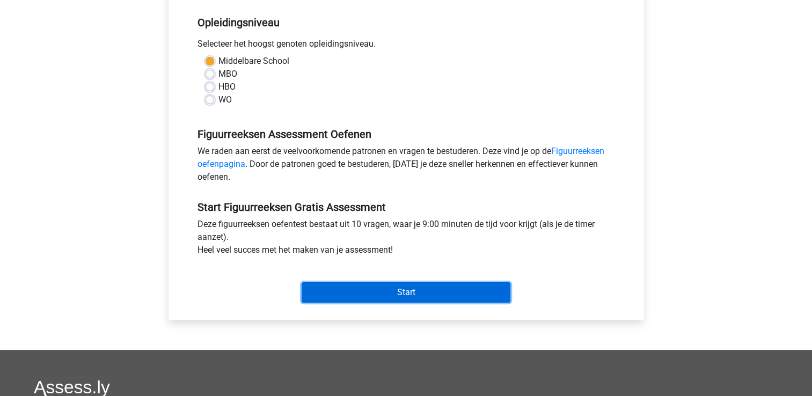
click at [398, 292] on input "Start" at bounding box center [405, 292] width 209 height 20
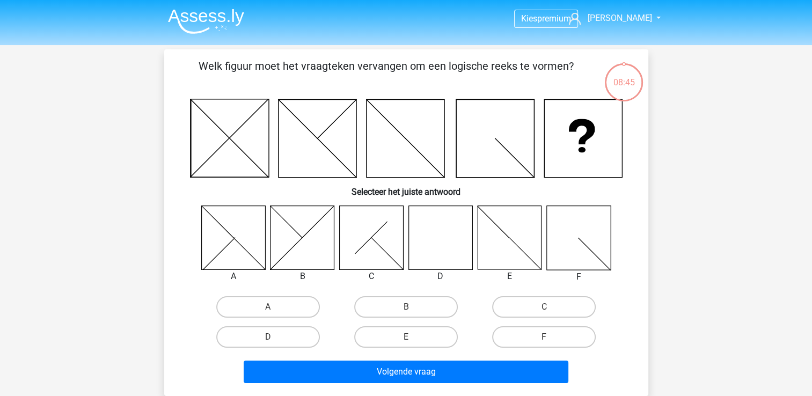
click at [441, 248] on icon at bounding box center [440, 237] width 64 height 64
click at [253, 336] on label "D" at bounding box center [268, 336] width 104 height 21
click at [268, 337] on input "D" at bounding box center [271, 340] width 7 height 7
radio input "true"
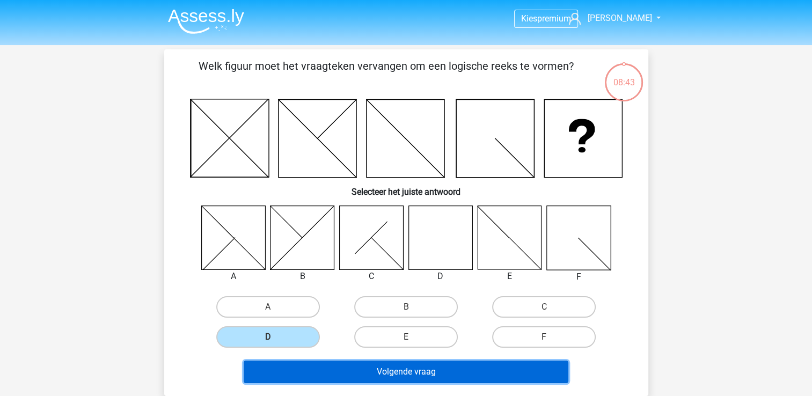
click at [377, 376] on button "Volgende vraag" at bounding box center [406, 372] width 325 height 23
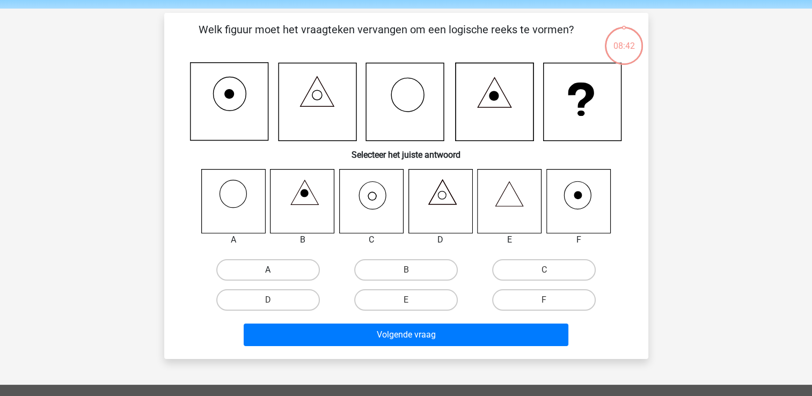
scroll to position [49, 0]
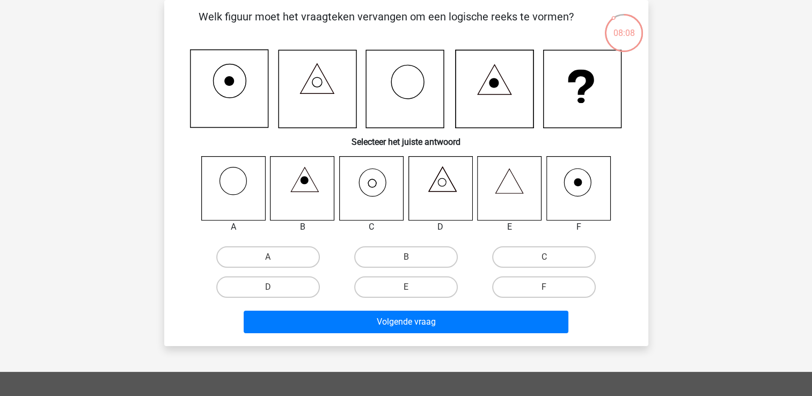
click at [366, 192] on icon at bounding box center [371, 188] width 64 height 64
click at [524, 261] on label "C" at bounding box center [544, 256] width 104 height 21
click at [544, 261] on input "C" at bounding box center [547, 260] width 7 height 7
radio input "true"
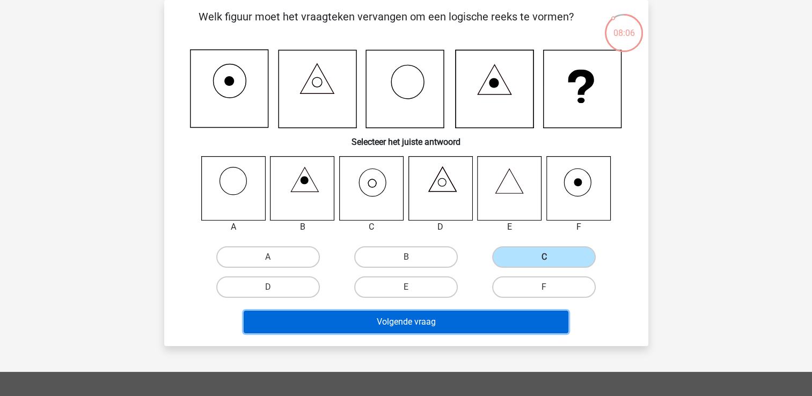
click at [398, 320] on button "Volgende vraag" at bounding box center [406, 322] width 325 height 23
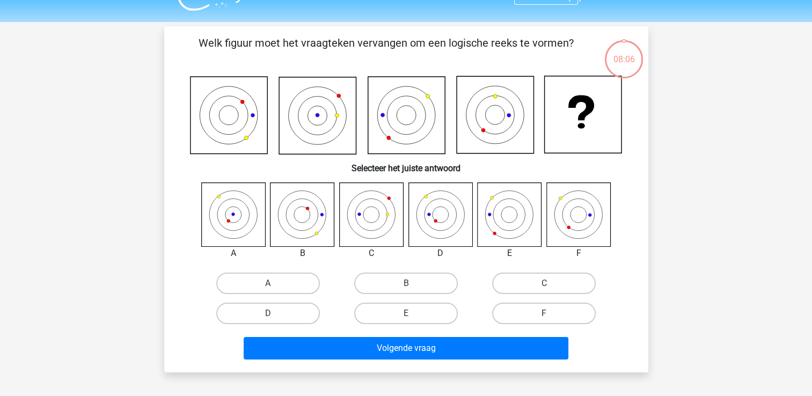
scroll to position [0, 0]
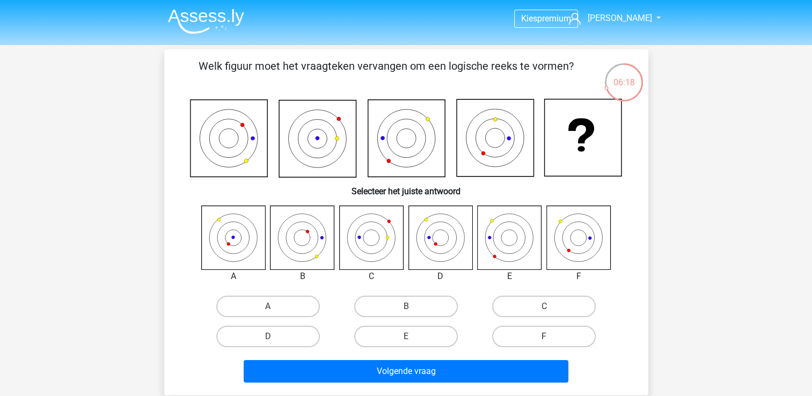
click at [586, 247] on icon at bounding box center [578, 237] width 64 height 64
click at [568, 338] on label "F" at bounding box center [544, 336] width 104 height 21
click at [551, 338] on input "F" at bounding box center [547, 339] width 7 height 7
radio input "true"
click at [323, 252] on icon at bounding box center [302, 237] width 64 height 64
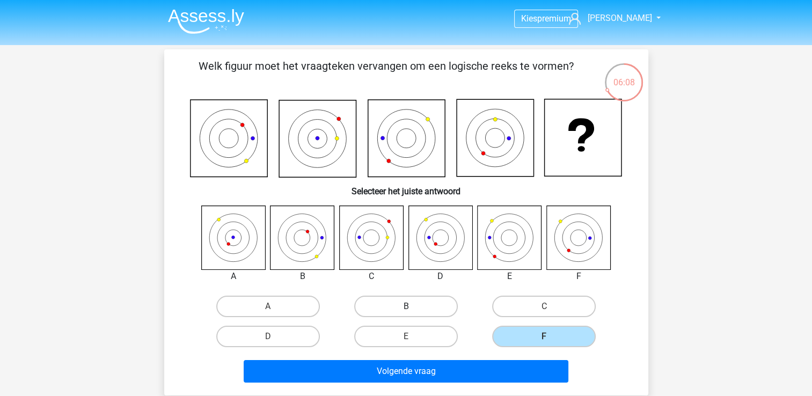
click at [367, 308] on label "B" at bounding box center [406, 306] width 104 height 21
click at [406, 308] on input "B" at bounding box center [409, 309] width 7 height 7
radio input "true"
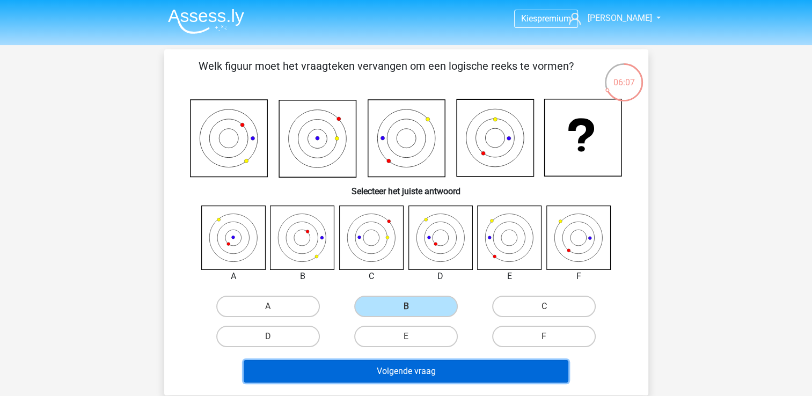
click at [391, 366] on button "Volgende vraag" at bounding box center [406, 371] width 325 height 23
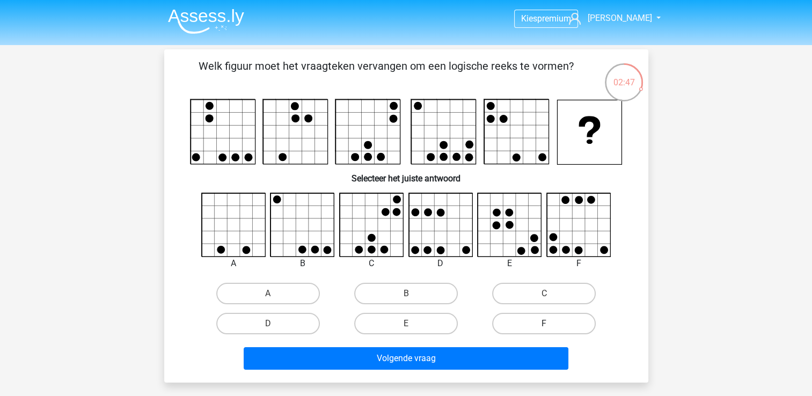
click at [553, 323] on label "F" at bounding box center [544, 323] width 104 height 21
click at [551, 323] on input "F" at bounding box center [547, 326] width 7 height 7
radio input "true"
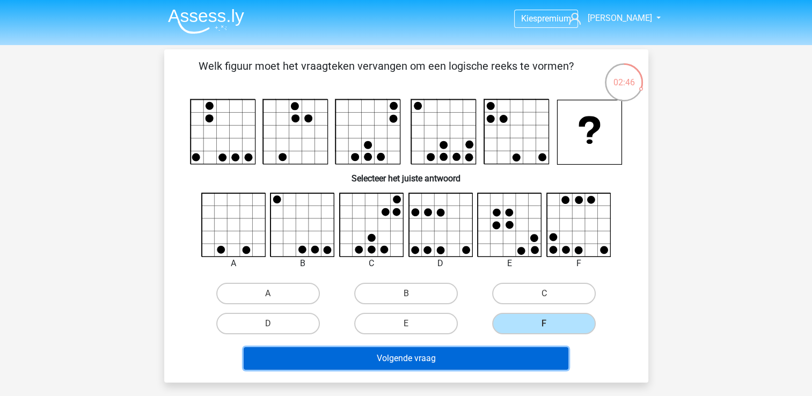
click at [413, 357] on button "Volgende vraag" at bounding box center [406, 358] width 325 height 23
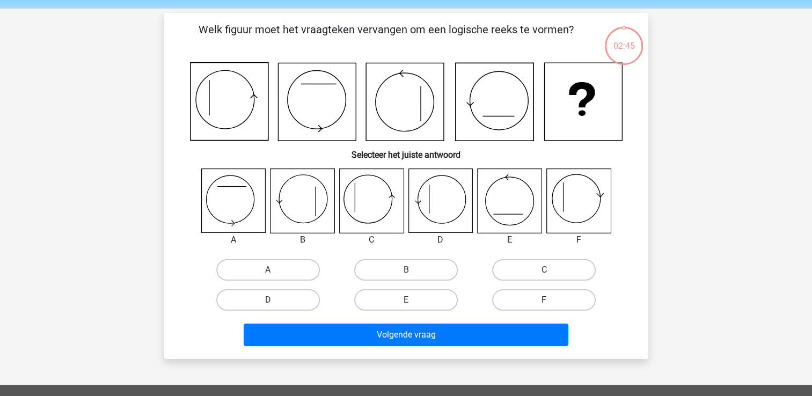
scroll to position [49, 0]
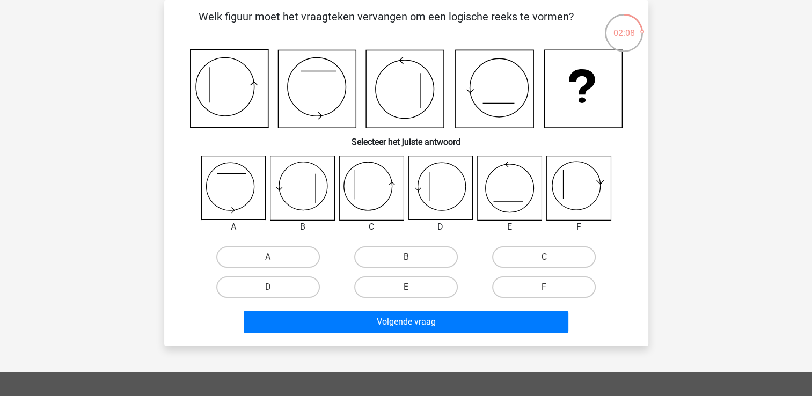
click at [450, 195] on icon at bounding box center [440, 188] width 64 height 64
click at [258, 289] on label "D" at bounding box center [268, 286] width 104 height 21
click at [268, 289] on input "D" at bounding box center [271, 290] width 7 height 7
radio input "true"
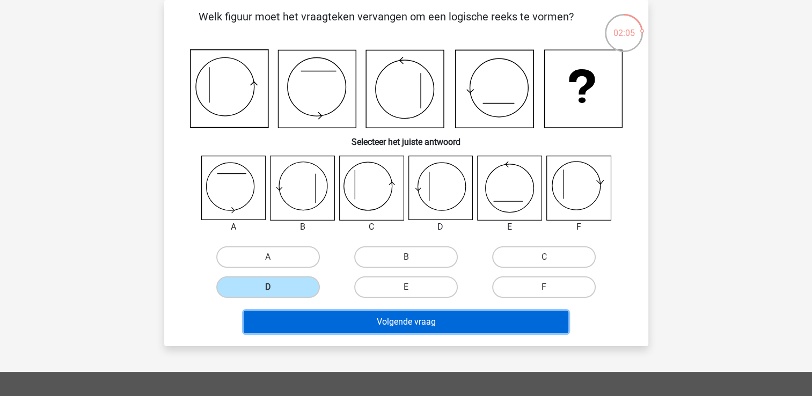
click at [350, 323] on button "Volgende vraag" at bounding box center [406, 322] width 325 height 23
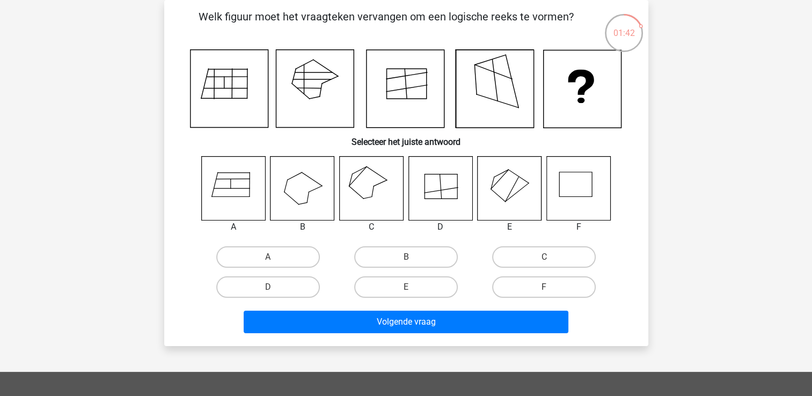
scroll to position [0, 0]
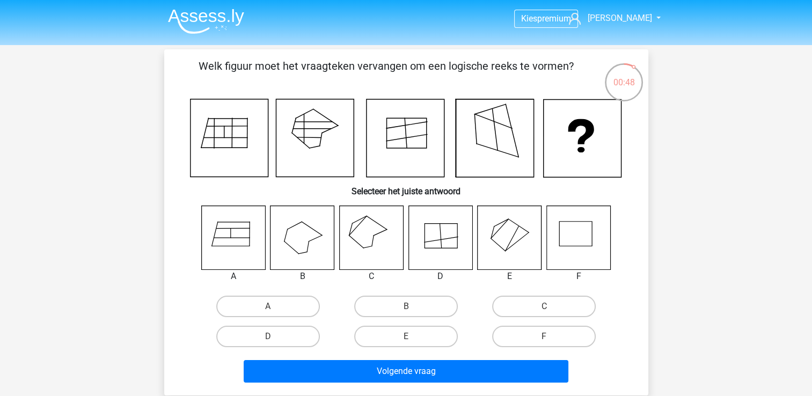
click at [240, 238] on icon at bounding box center [231, 238] width 35 height 0
click at [259, 308] on label "A" at bounding box center [268, 306] width 104 height 21
click at [268, 308] on input "A" at bounding box center [271, 309] width 7 height 7
radio input "true"
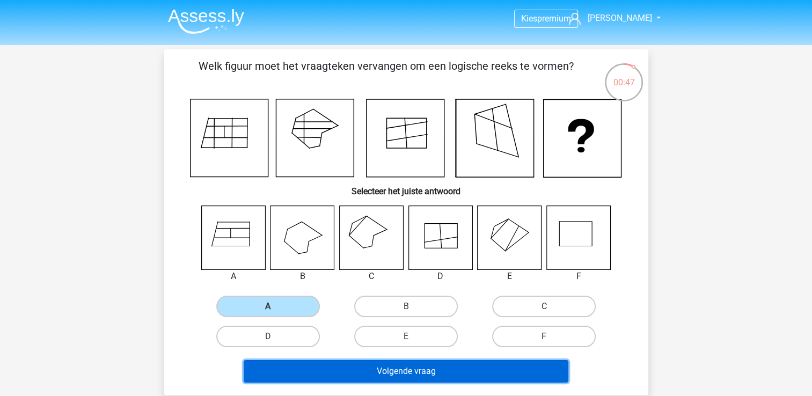
click at [376, 380] on button "Volgende vraag" at bounding box center [406, 371] width 325 height 23
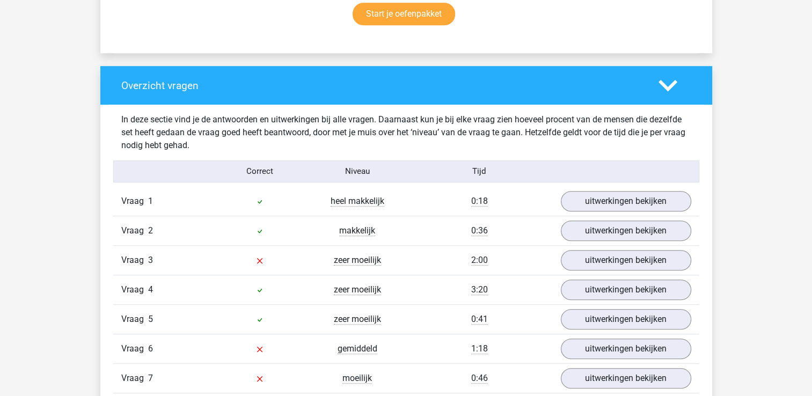
scroll to position [751, 0]
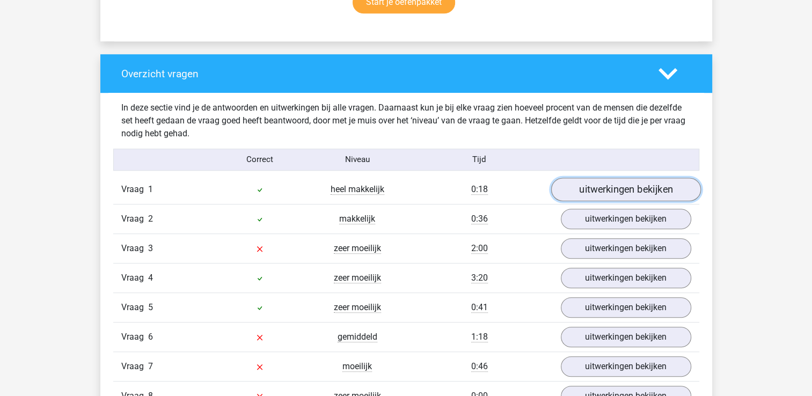
click at [653, 189] on link "uitwerkingen bekijken" at bounding box center [625, 190] width 150 height 24
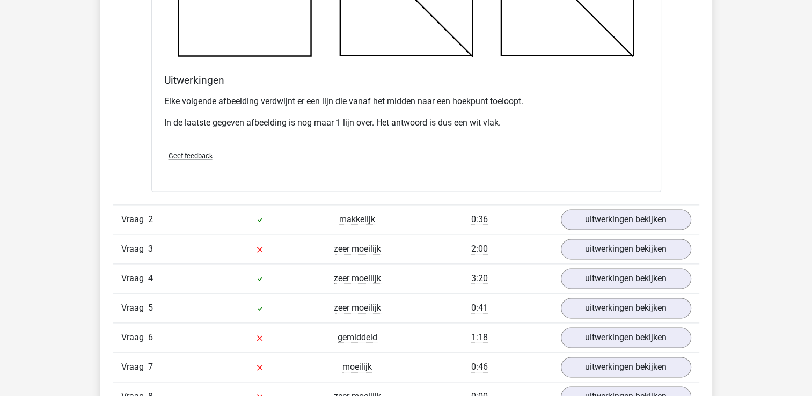
scroll to position [1395, 0]
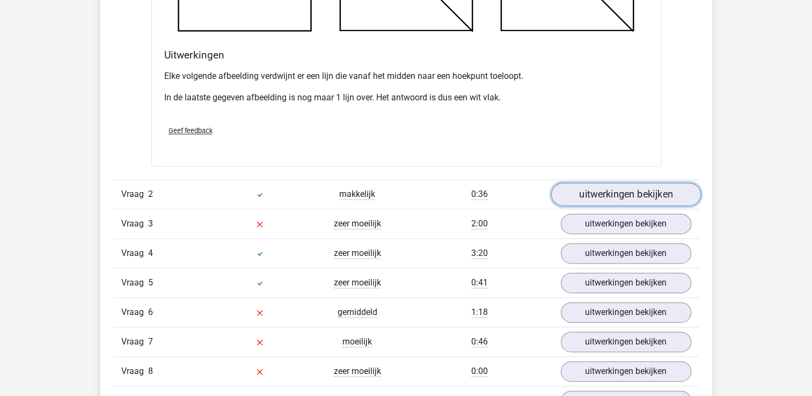
click at [629, 198] on link "uitwerkingen bekijken" at bounding box center [625, 194] width 150 height 24
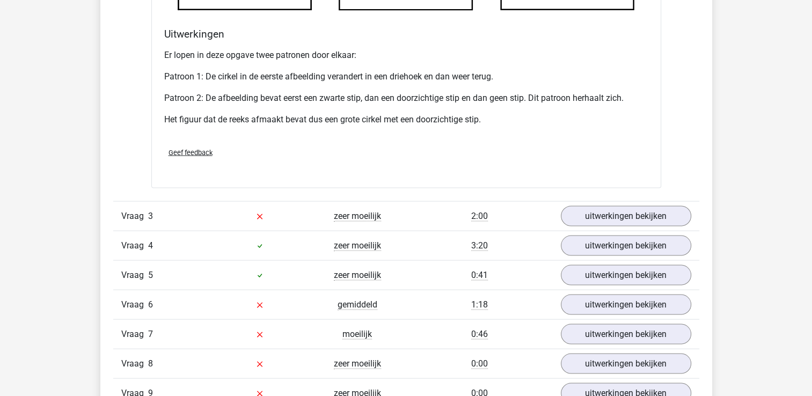
scroll to position [2092, 0]
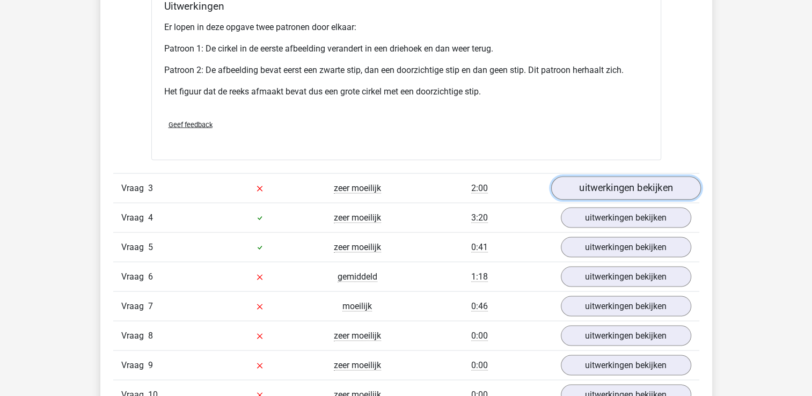
click at [602, 189] on link "uitwerkingen bekijken" at bounding box center [625, 188] width 150 height 24
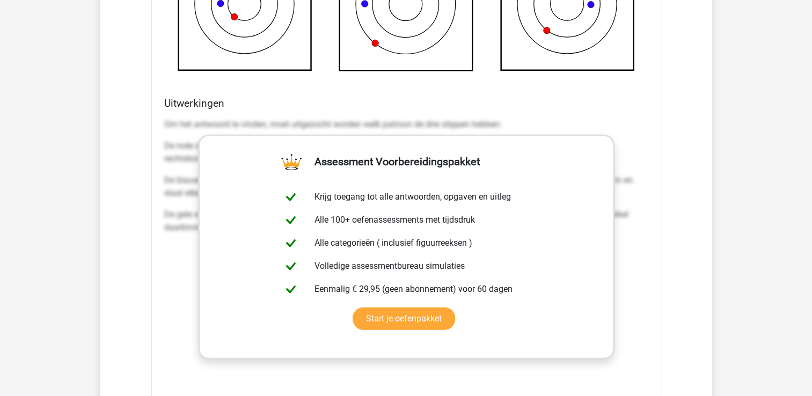
scroll to position [2736, 0]
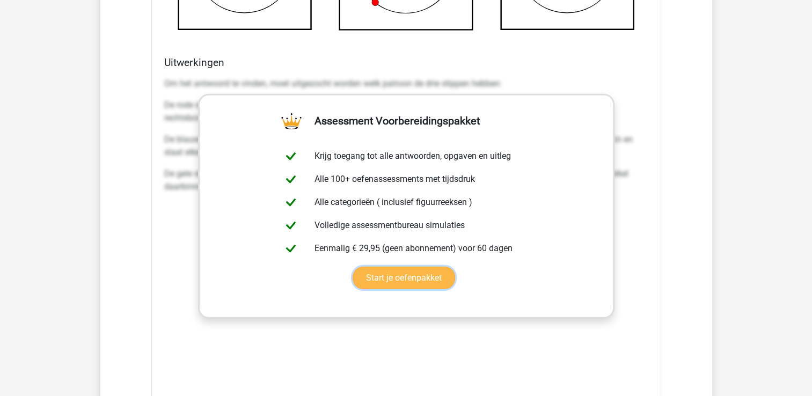
click at [455, 267] on link "Start je oefenpakket" at bounding box center [403, 278] width 102 height 23
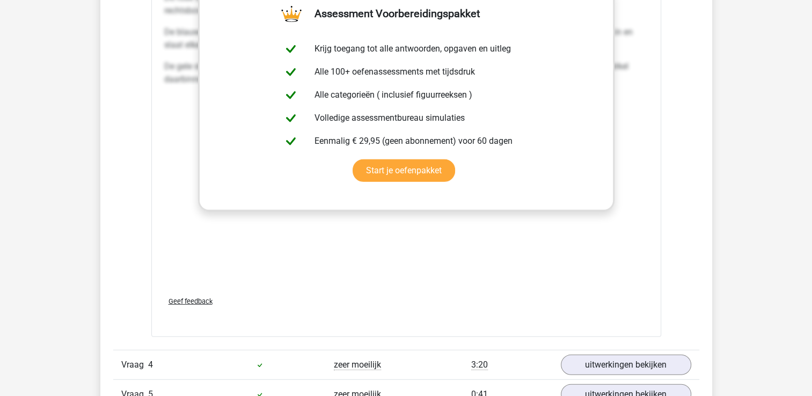
click at [376, 254] on div "Om het antwoord te vinden, moet uitgezocht worden welk patroon de drie stippen …" at bounding box center [406, 127] width 484 height 322
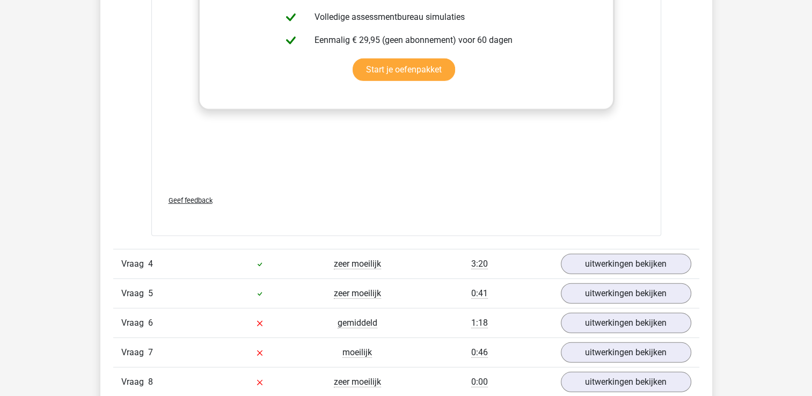
scroll to position [2951, 0]
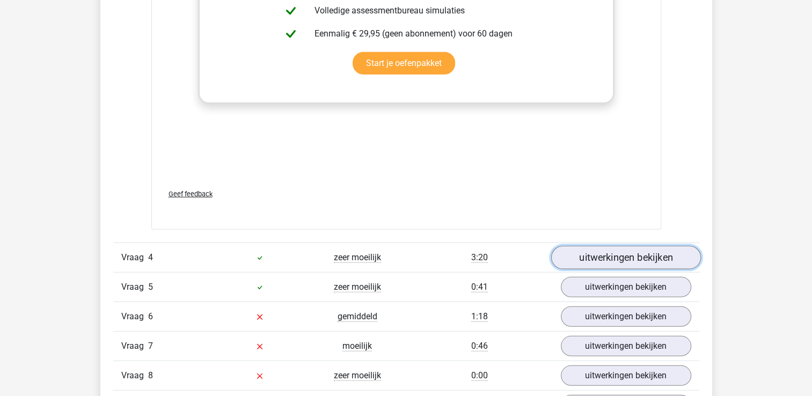
click at [619, 254] on link "uitwerkingen bekijken" at bounding box center [625, 258] width 150 height 24
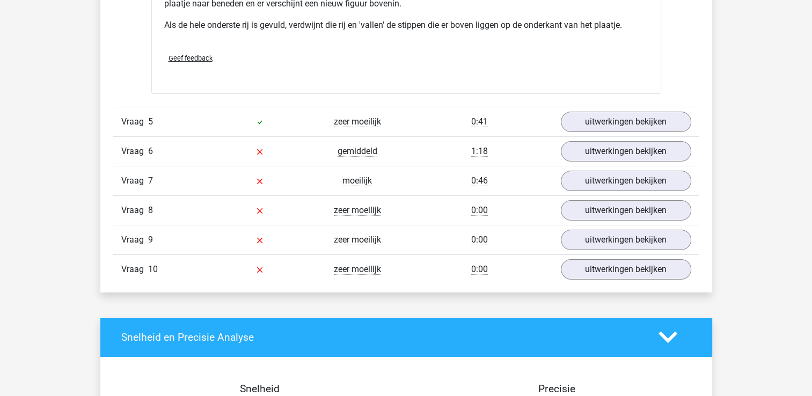
scroll to position [3702, 0]
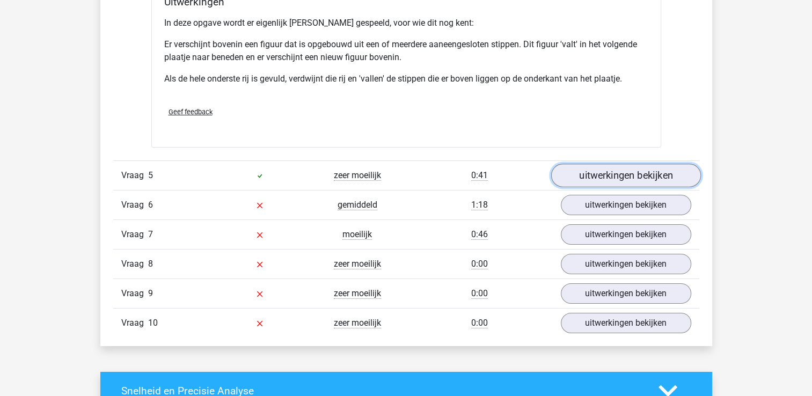
click at [594, 174] on link "uitwerkingen bekijken" at bounding box center [625, 176] width 150 height 24
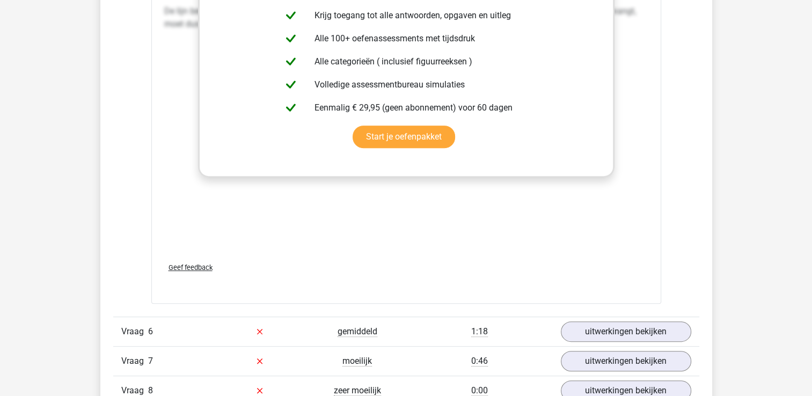
scroll to position [4560, 0]
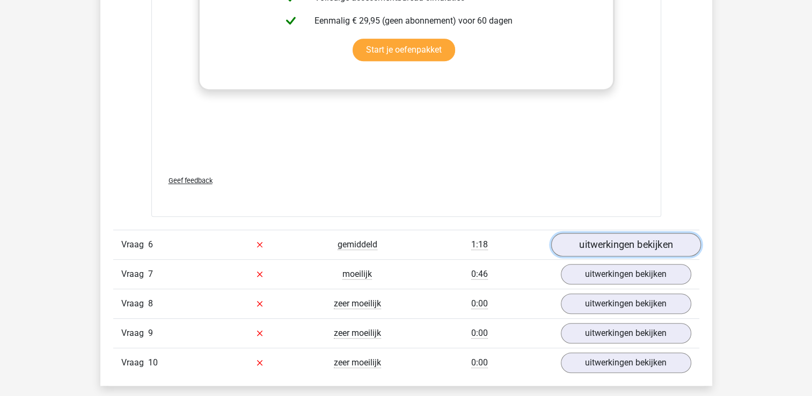
click at [595, 244] on link "uitwerkingen bekijken" at bounding box center [625, 245] width 150 height 24
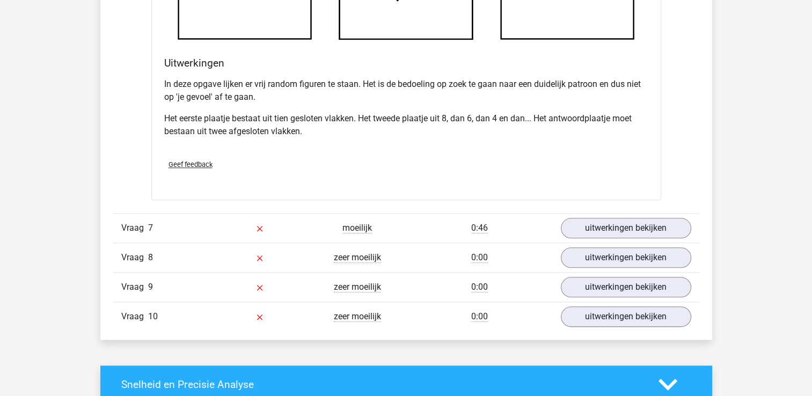
scroll to position [5257, 0]
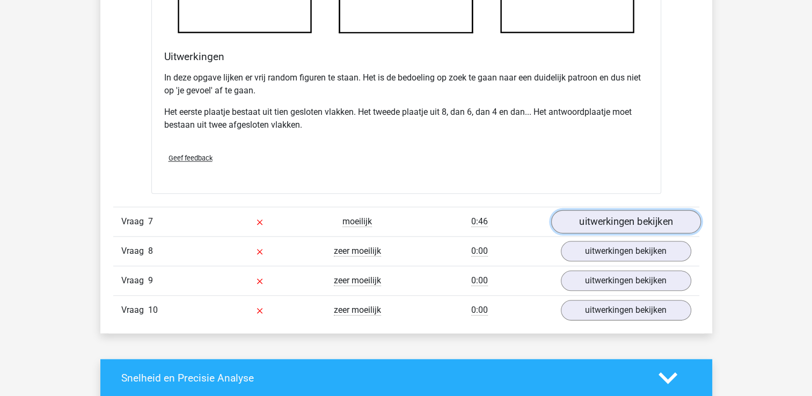
click at [615, 221] on link "uitwerkingen bekijken" at bounding box center [625, 222] width 150 height 24
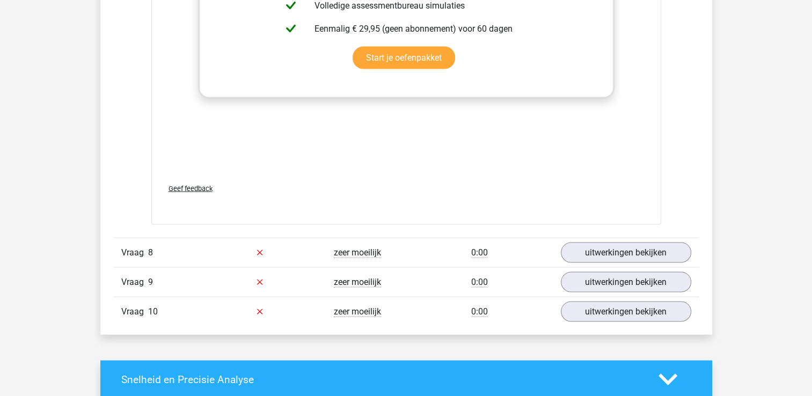
scroll to position [6169, 0]
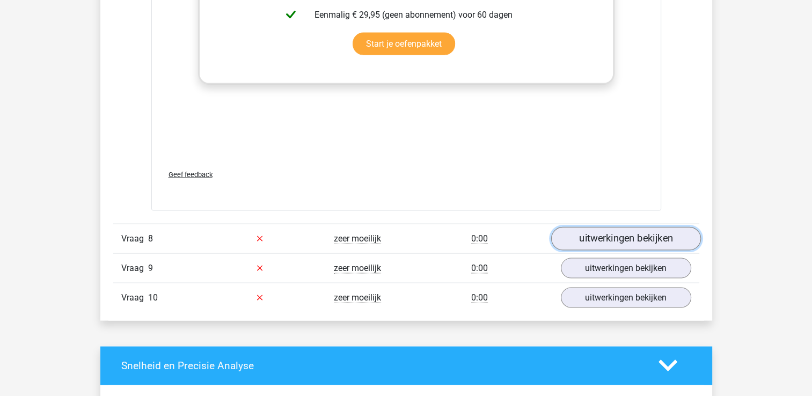
click at [605, 236] on link "uitwerkingen bekijken" at bounding box center [625, 239] width 150 height 24
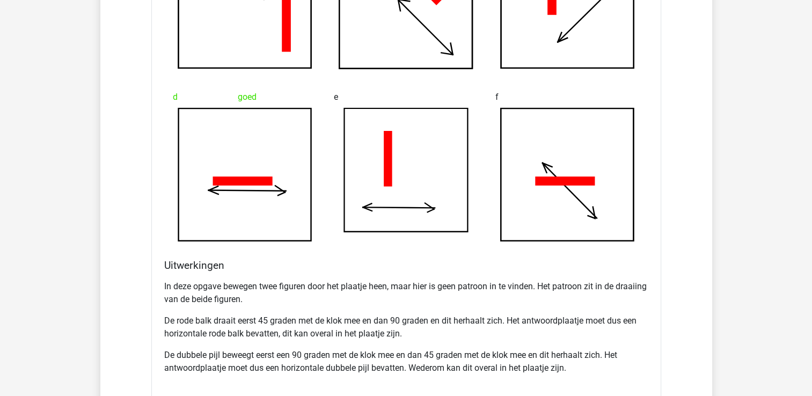
scroll to position [6867, 0]
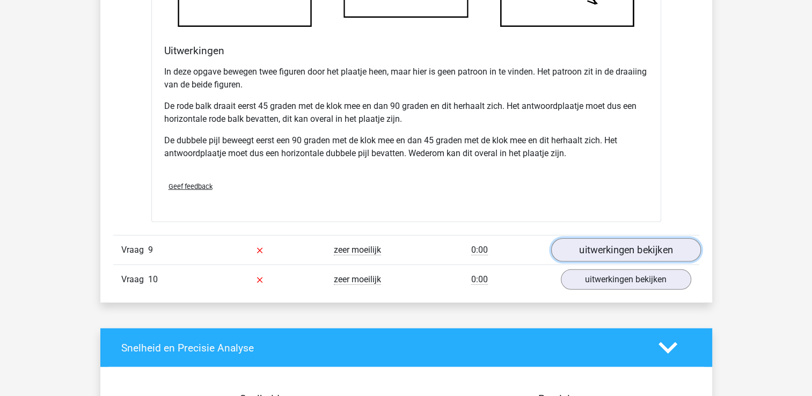
click at [642, 250] on link "uitwerkingen bekijken" at bounding box center [625, 250] width 150 height 24
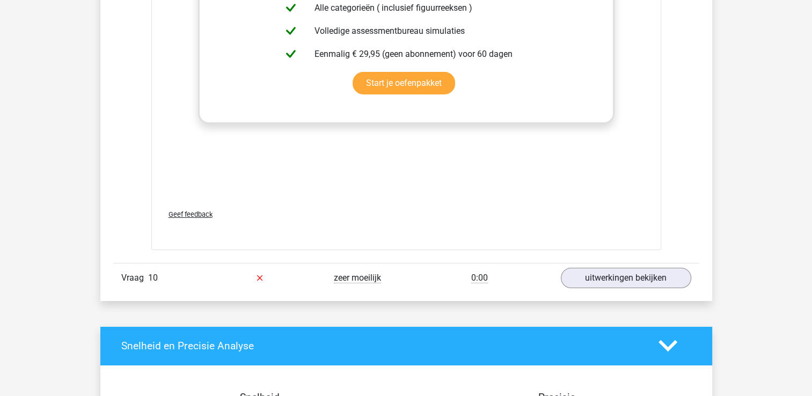
scroll to position [7779, 0]
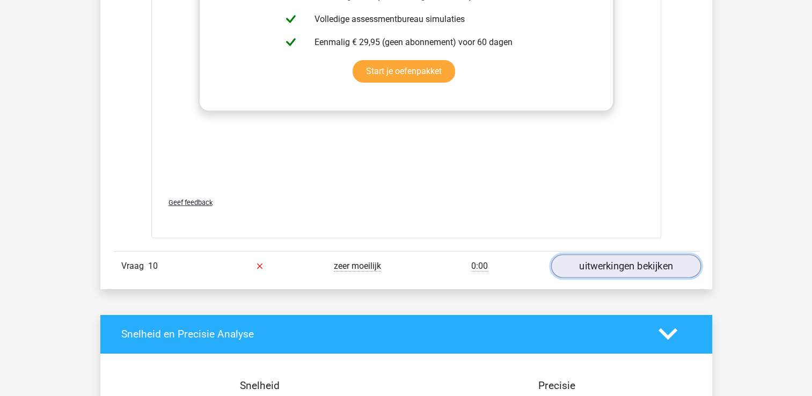
click at [642, 262] on link "uitwerkingen bekijken" at bounding box center [625, 266] width 150 height 24
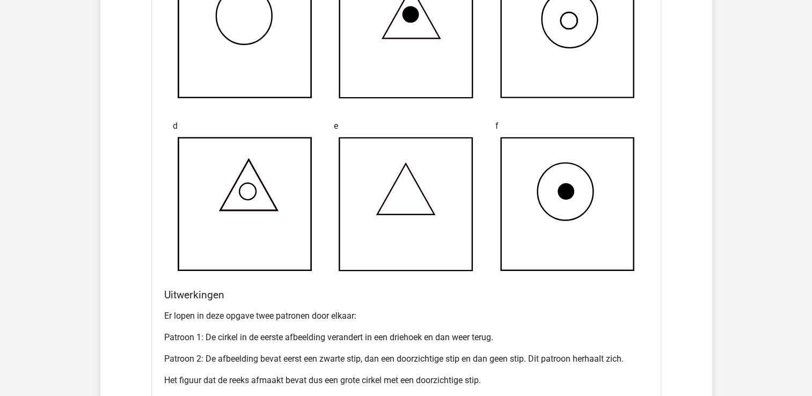
scroll to position [0, 0]
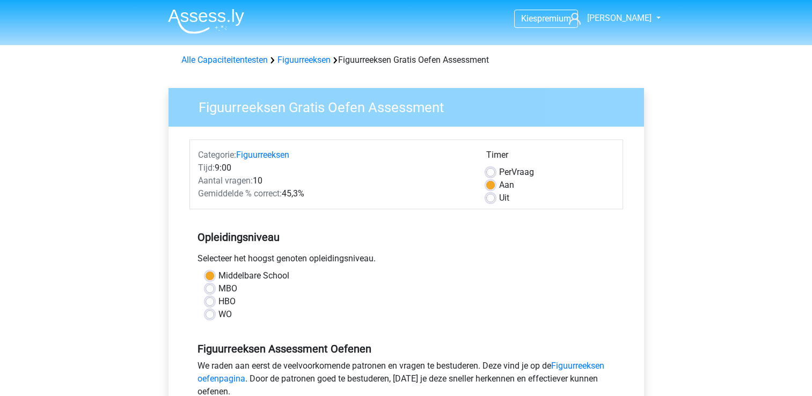
scroll to position [215, 0]
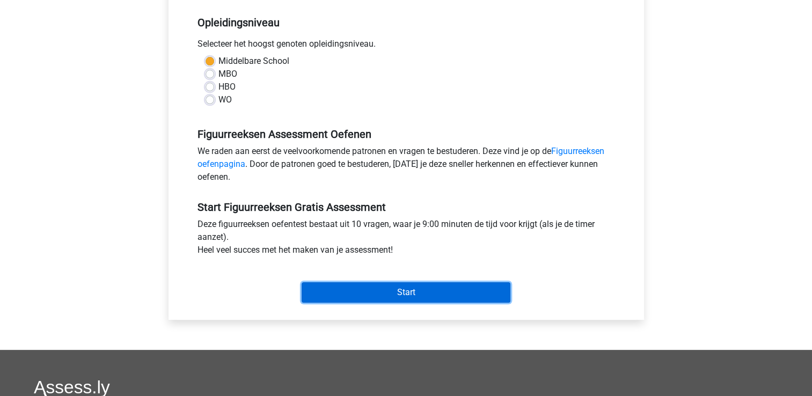
click at [396, 291] on input "Start" at bounding box center [405, 292] width 209 height 20
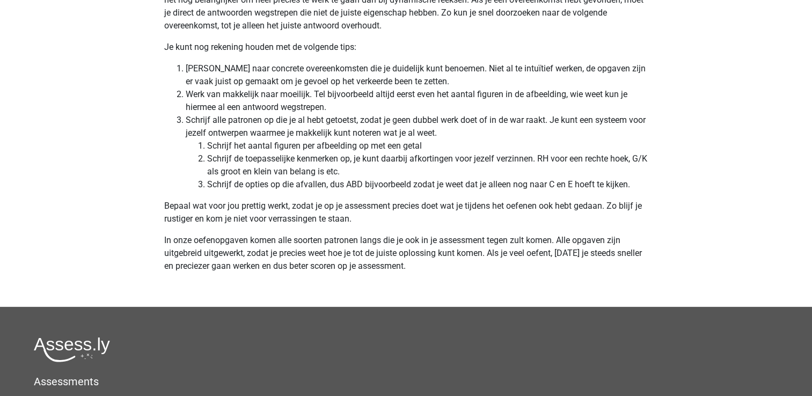
scroll to position [3219, 0]
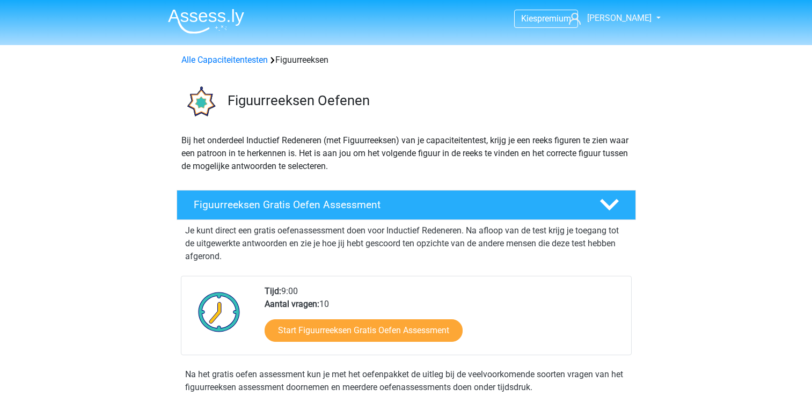
scroll to position [536, 0]
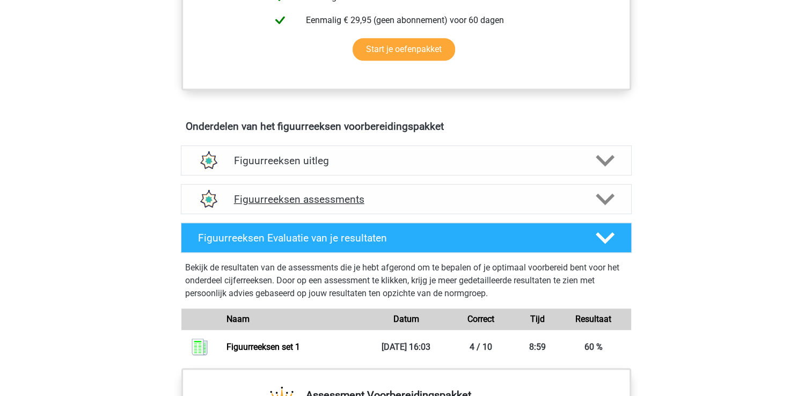
click at [300, 201] on h4 "Figuurreeksen assessments" at bounding box center [406, 199] width 344 height 12
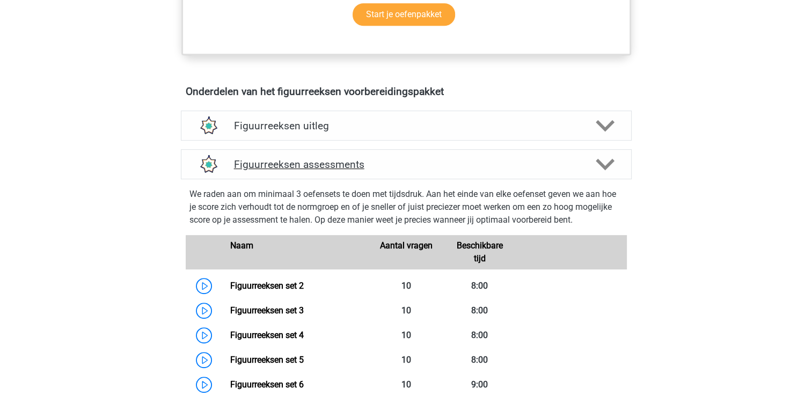
scroll to position [590, 0]
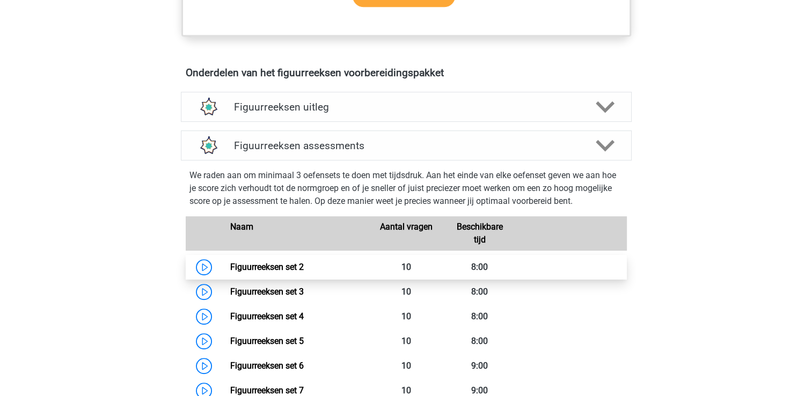
click at [291, 269] on link "Figuurreeksen set 2" at bounding box center [266, 267] width 73 height 10
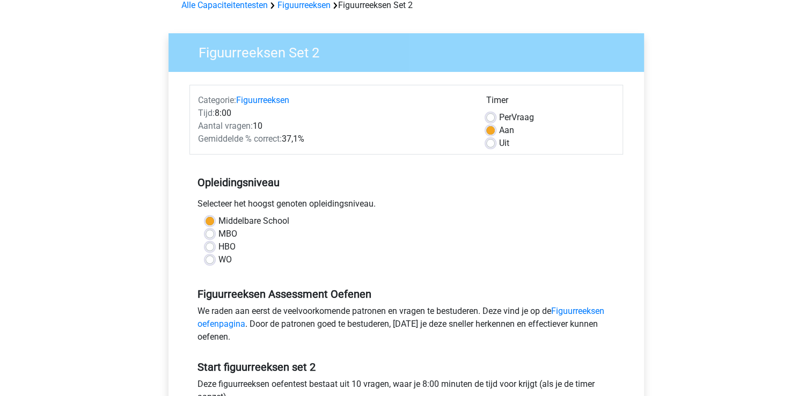
scroll to position [161, 0]
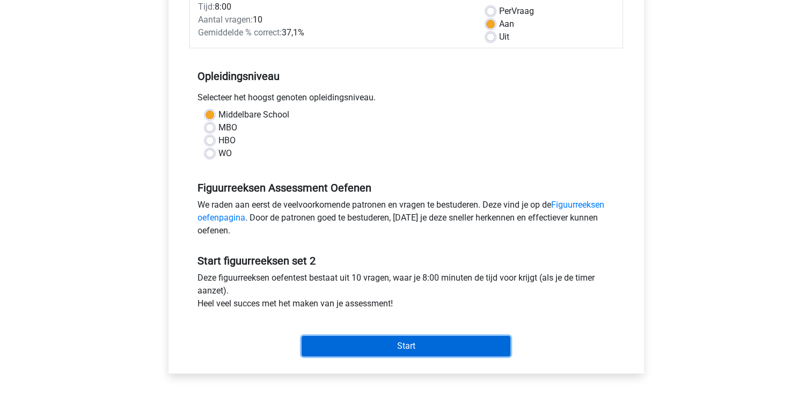
click at [384, 350] on input "Start" at bounding box center [405, 346] width 209 height 20
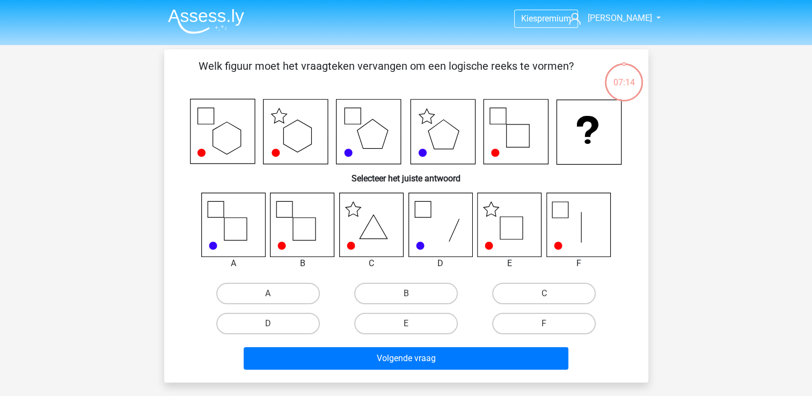
click at [374, 215] on icon at bounding box center [371, 225] width 64 height 64
click at [513, 217] on icon at bounding box center [511, 228] width 23 height 23
click at [422, 328] on label "E" at bounding box center [406, 323] width 104 height 21
click at [413, 328] on input "E" at bounding box center [409, 326] width 7 height 7
radio input "true"
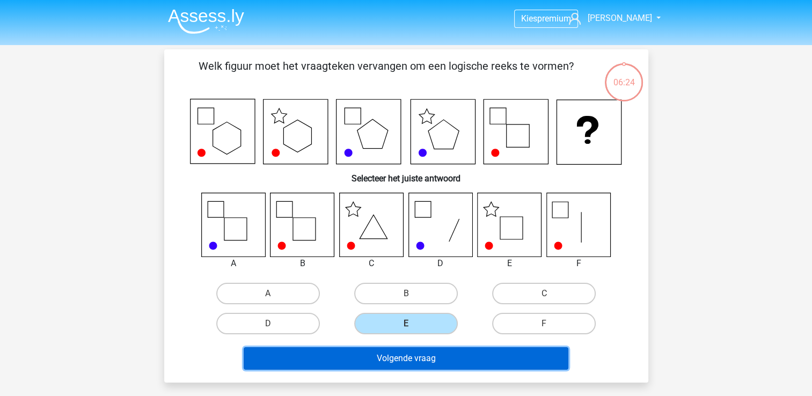
click at [412, 354] on button "Volgende vraag" at bounding box center [406, 358] width 325 height 23
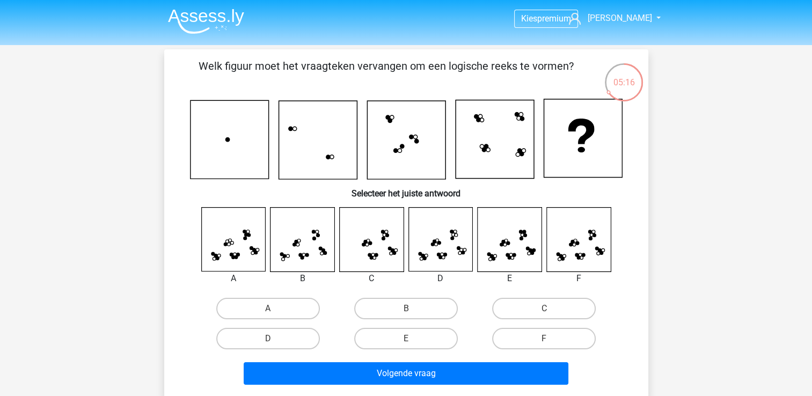
click at [592, 240] on icon at bounding box center [578, 240] width 64 height 64
click at [566, 341] on label "F" at bounding box center [544, 338] width 104 height 21
click at [551, 341] on input "F" at bounding box center [547, 342] width 7 height 7
radio input "true"
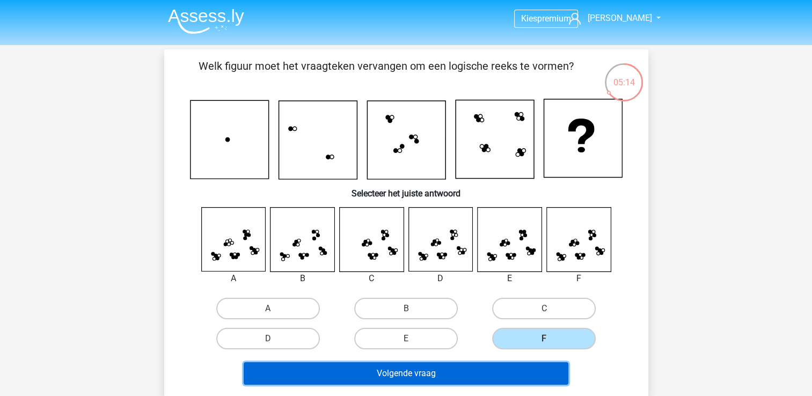
click at [475, 377] on button "Volgende vraag" at bounding box center [406, 373] width 325 height 23
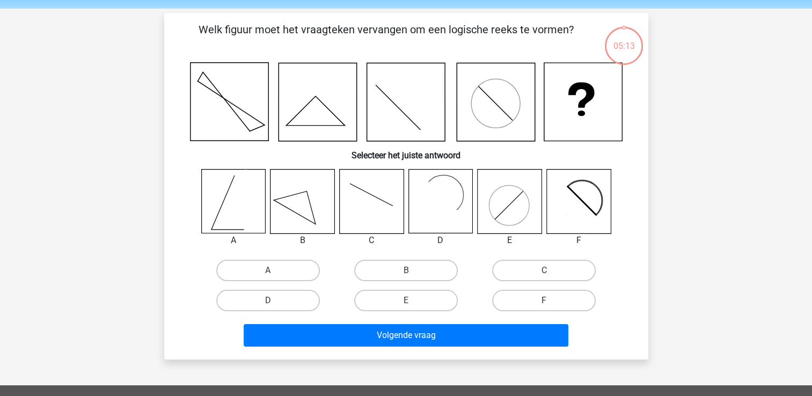
scroll to position [49, 0]
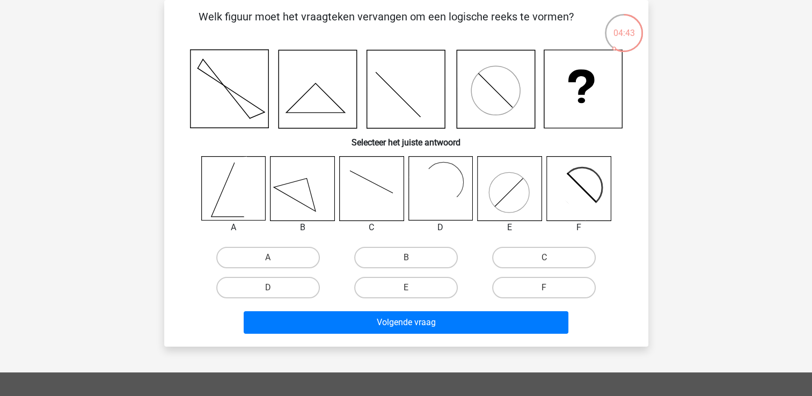
click at [575, 191] on icon at bounding box center [573, 194] width 52 height 52
click at [520, 292] on label "F" at bounding box center [544, 287] width 104 height 21
click at [544, 292] on input "F" at bounding box center [547, 291] width 7 height 7
radio input "true"
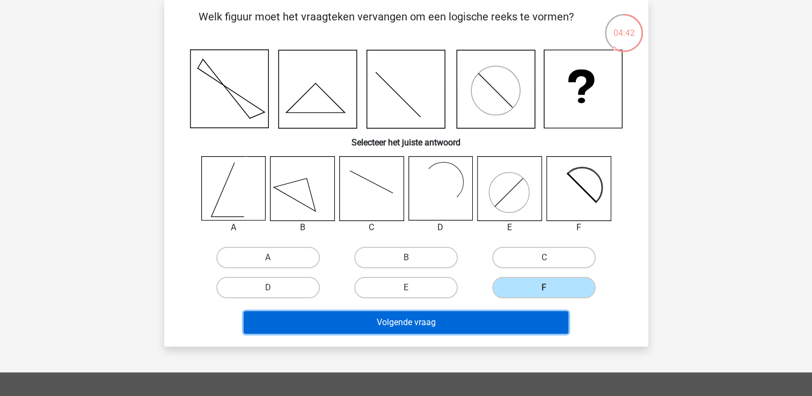
click at [460, 327] on button "Volgende vraag" at bounding box center [406, 322] width 325 height 23
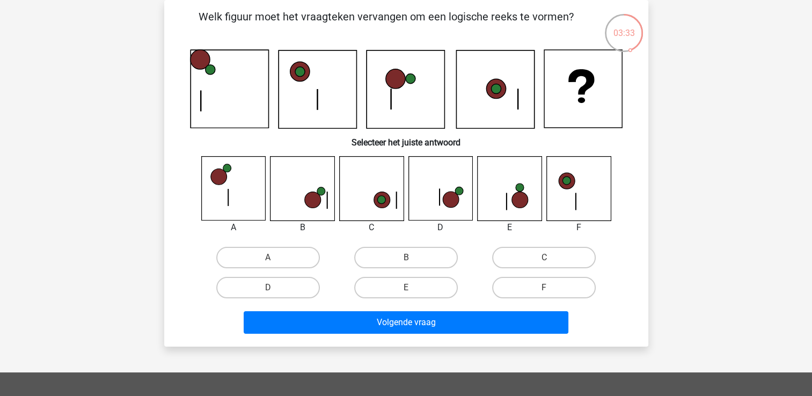
click at [456, 205] on icon at bounding box center [451, 200] width 16 height 16
click at [452, 203] on icon at bounding box center [451, 200] width 16 height 16
click at [246, 289] on label "D" at bounding box center [268, 287] width 104 height 21
click at [268, 289] on input "D" at bounding box center [271, 291] width 7 height 7
radio input "true"
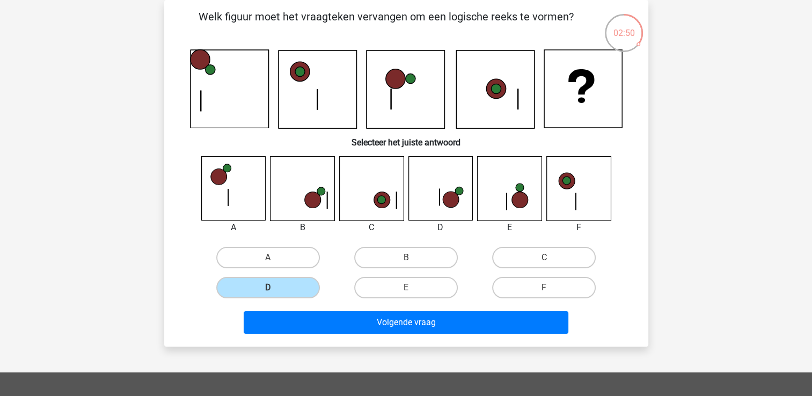
click at [247, 207] on icon at bounding box center [233, 189] width 64 height 64
click at [269, 255] on label "A" at bounding box center [268, 257] width 104 height 21
click at [269, 258] on input "A" at bounding box center [271, 261] width 7 height 7
radio input "true"
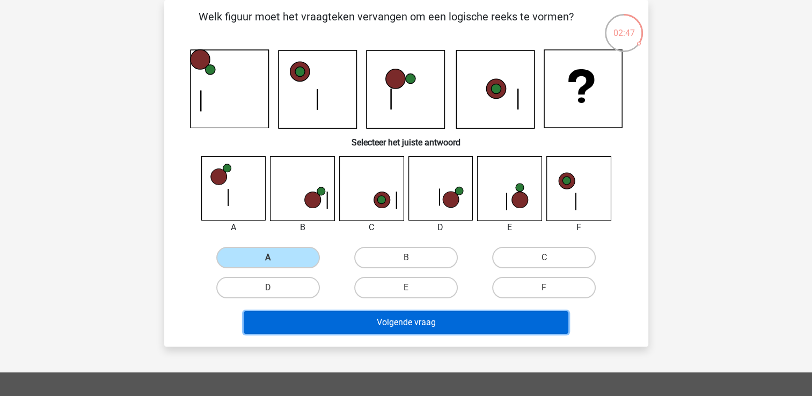
click at [440, 321] on button "Volgende vraag" at bounding box center [406, 322] width 325 height 23
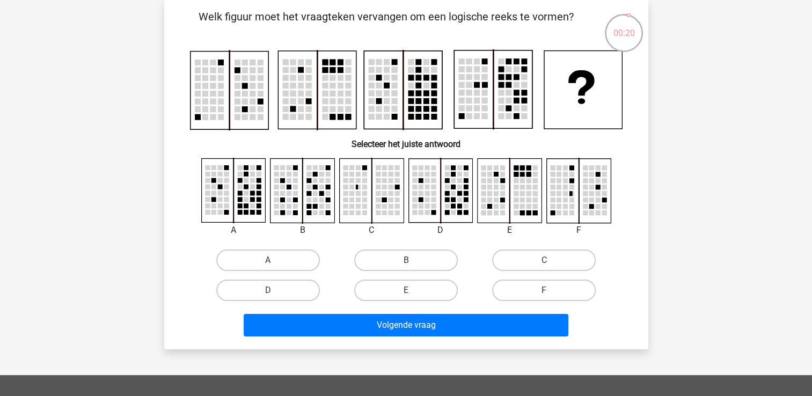
click at [451, 197] on rect at bounding box center [440, 191] width 64 height 64
click at [266, 292] on label "D" at bounding box center [268, 289] width 104 height 21
click at [268, 292] on input "D" at bounding box center [271, 293] width 7 height 7
radio input "true"
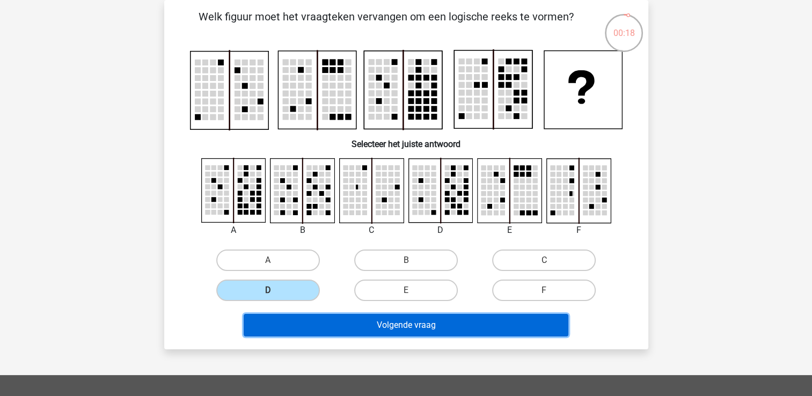
click at [380, 319] on button "Volgende vraag" at bounding box center [406, 325] width 325 height 23
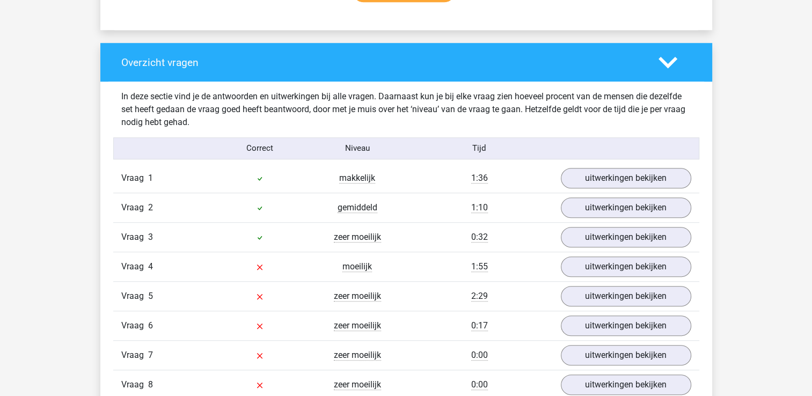
scroll to position [805, 0]
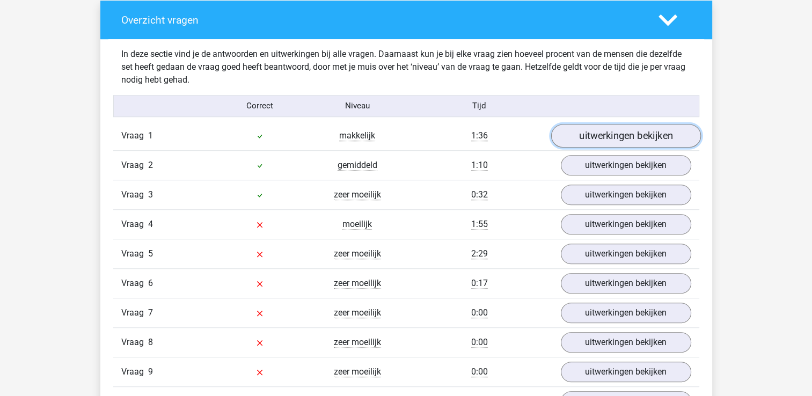
click at [627, 140] on link "uitwerkingen bekijken" at bounding box center [625, 136] width 150 height 24
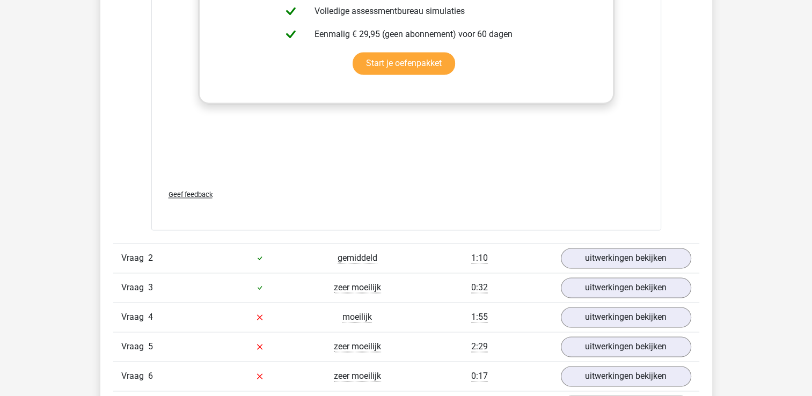
scroll to position [1609, 0]
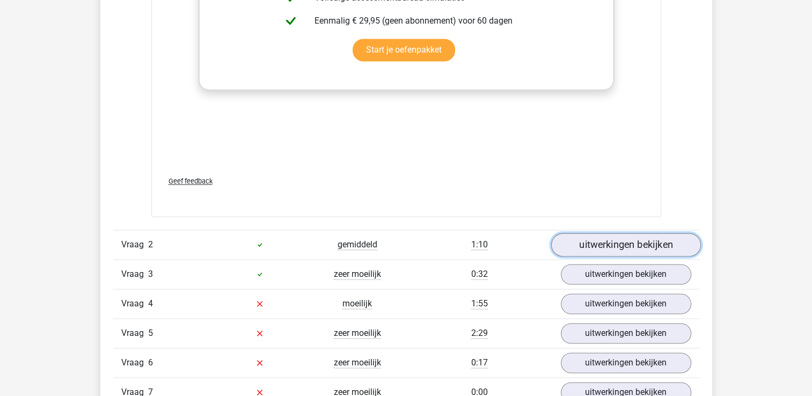
click at [643, 251] on link "uitwerkingen bekijken" at bounding box center [625, 245] width 150 height 24
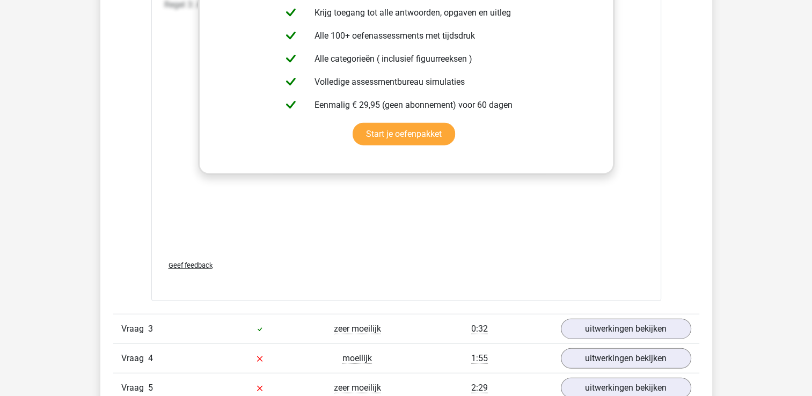
scroll to position [2468, 0]
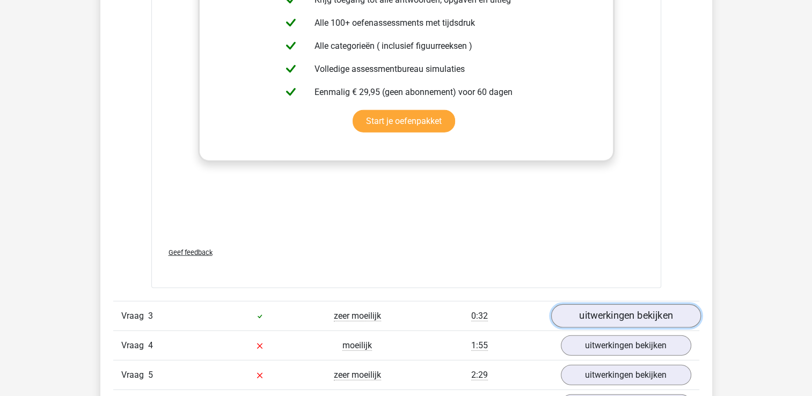
click at [643, 317] on link "uitwerkingen bekijken" at bounding box center [625, 316] width 150 height 24
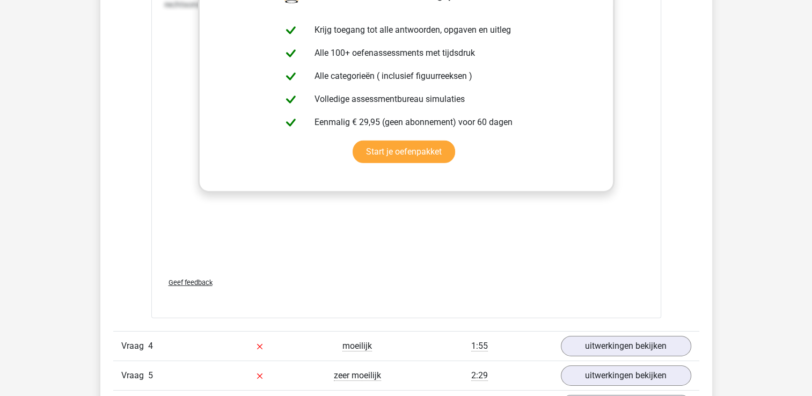
scroll to position [3380, 0]
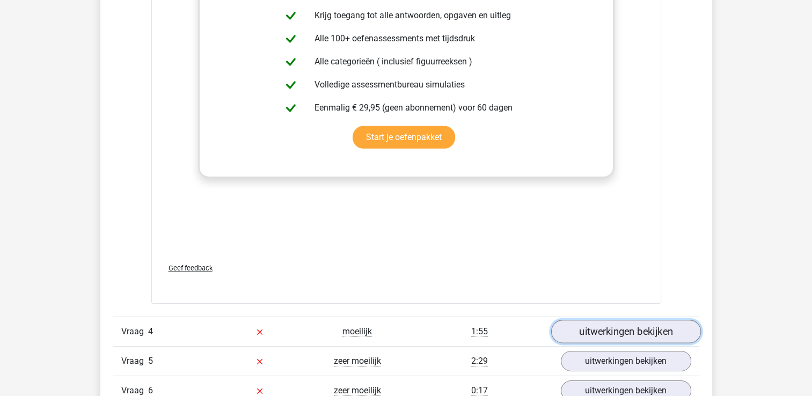
click at [619, 333] on link "uitwerkingen bekijken" at bounding box center [625, 332] width 150 height 24
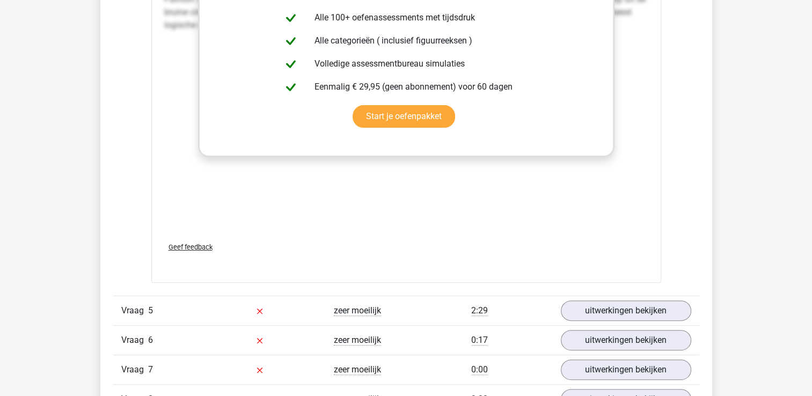
scroll to position [4131, 0]
